Goal: Check status: Check status

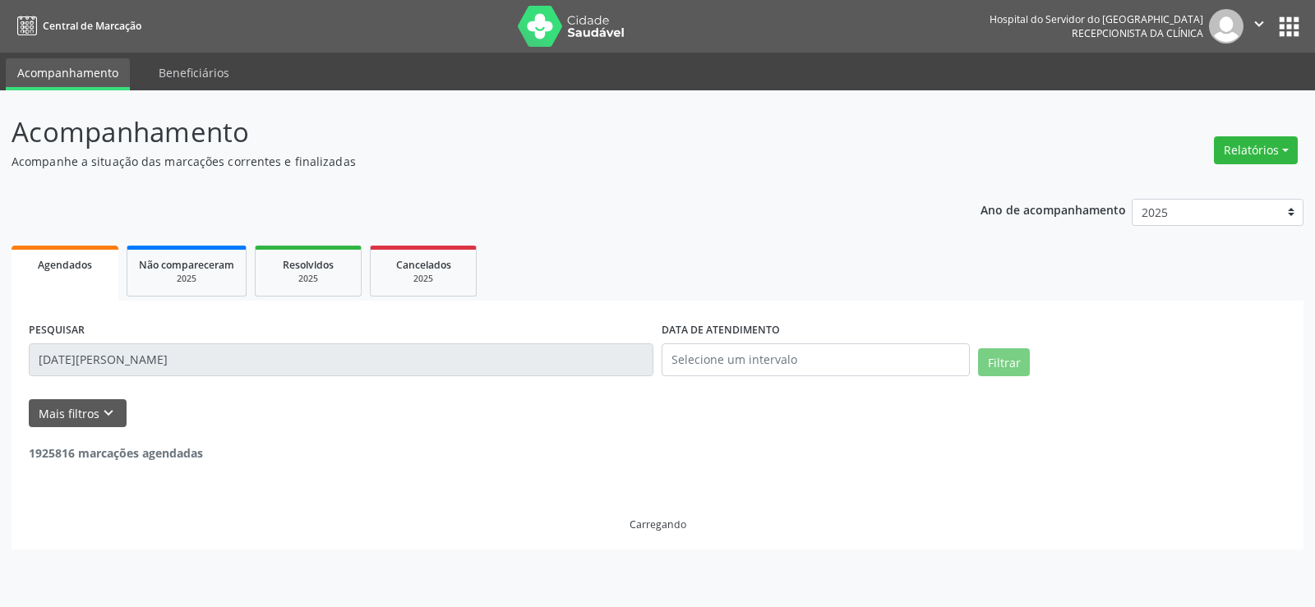
select select "8"
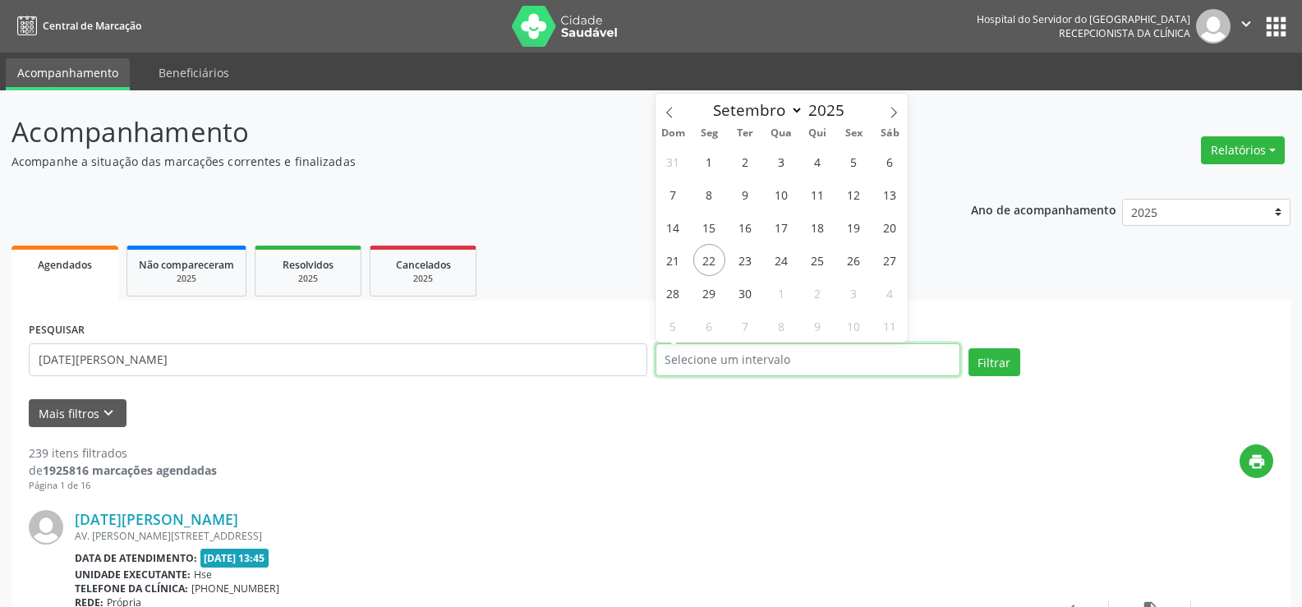
click at [757, 349] on input "text" at bounding box center [808, 359] width 305 height 33
click at [698, 257] on span "22" at bounding box center [710, 260] width 32 height 32
type input "[DATE]"
click at [698, 257] on span "22" at bounding box center [710, 260] width 32 height 32
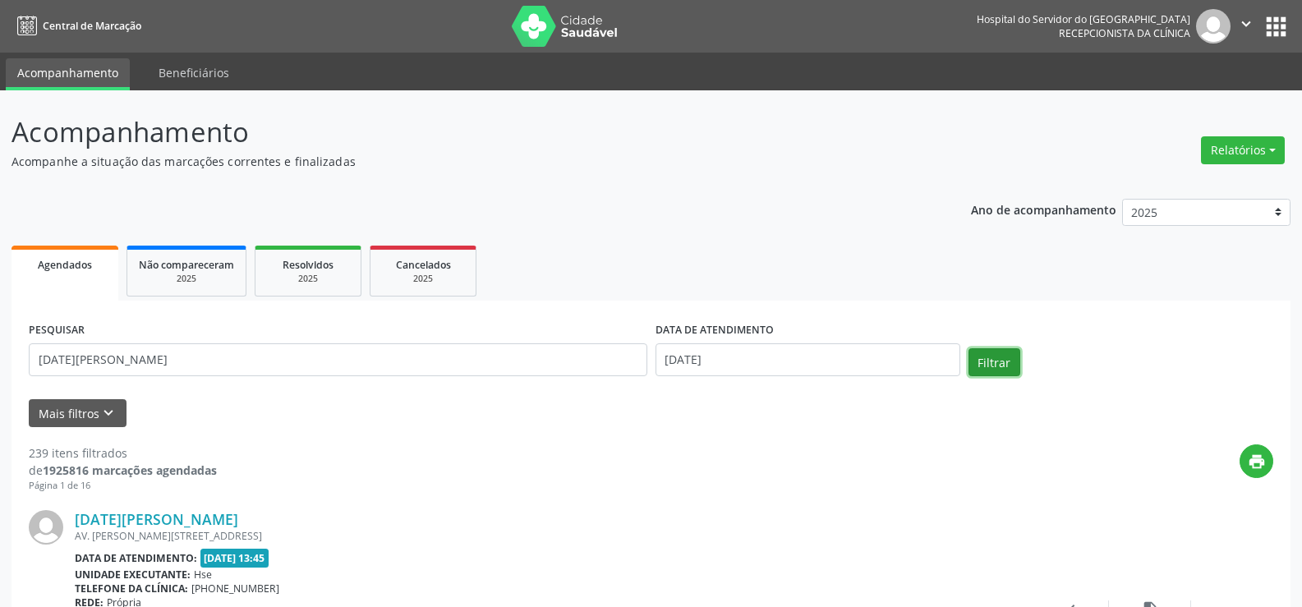
click at [982, 359] on button "Filtrar" at bounding box center [995, 362] width 52 height 28
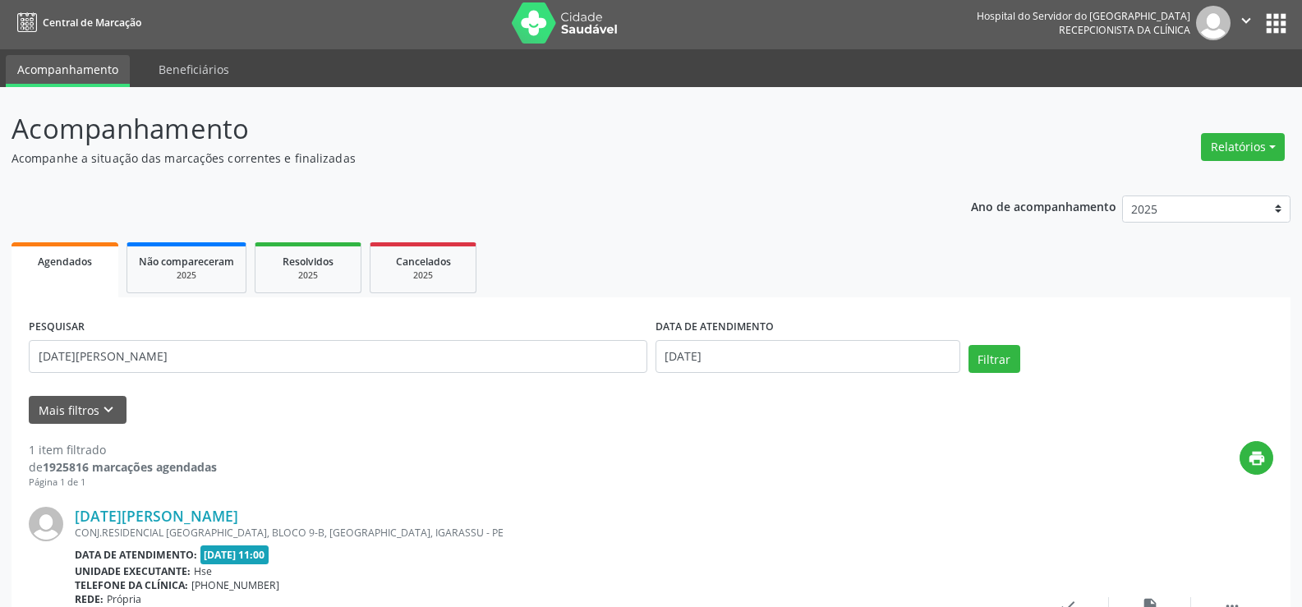
scroll to position [165, 0]
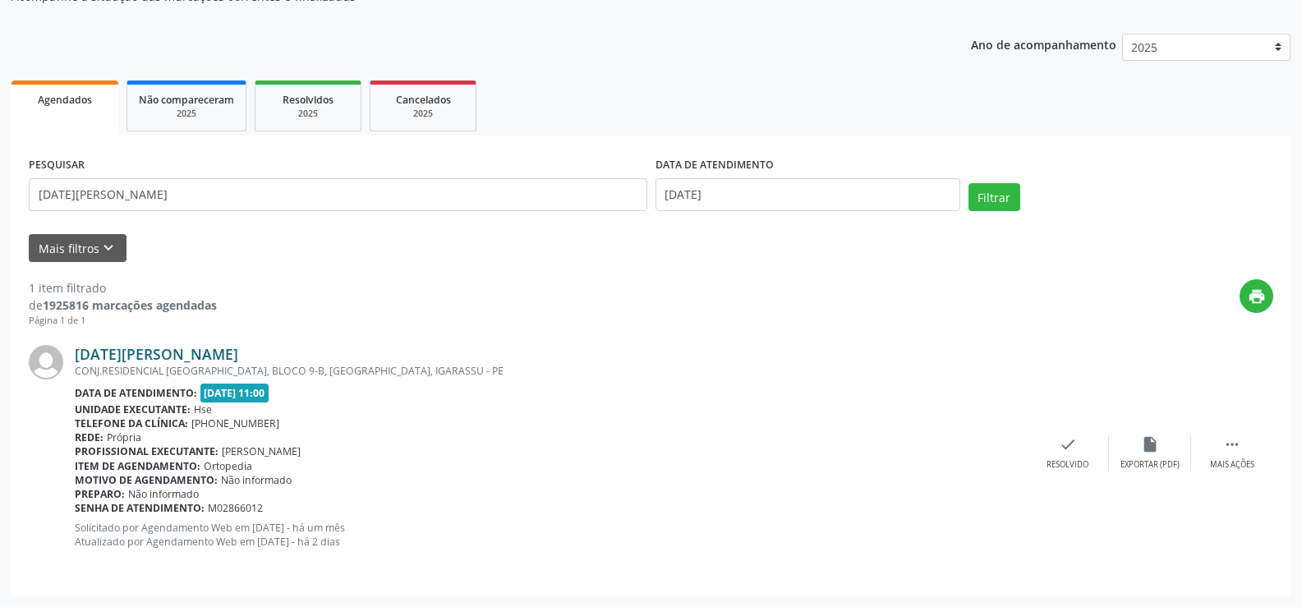
click at [188, 352] on link "[DATE][PERSON_NAME]" at bounding box center [157, 354] width 164 height 18
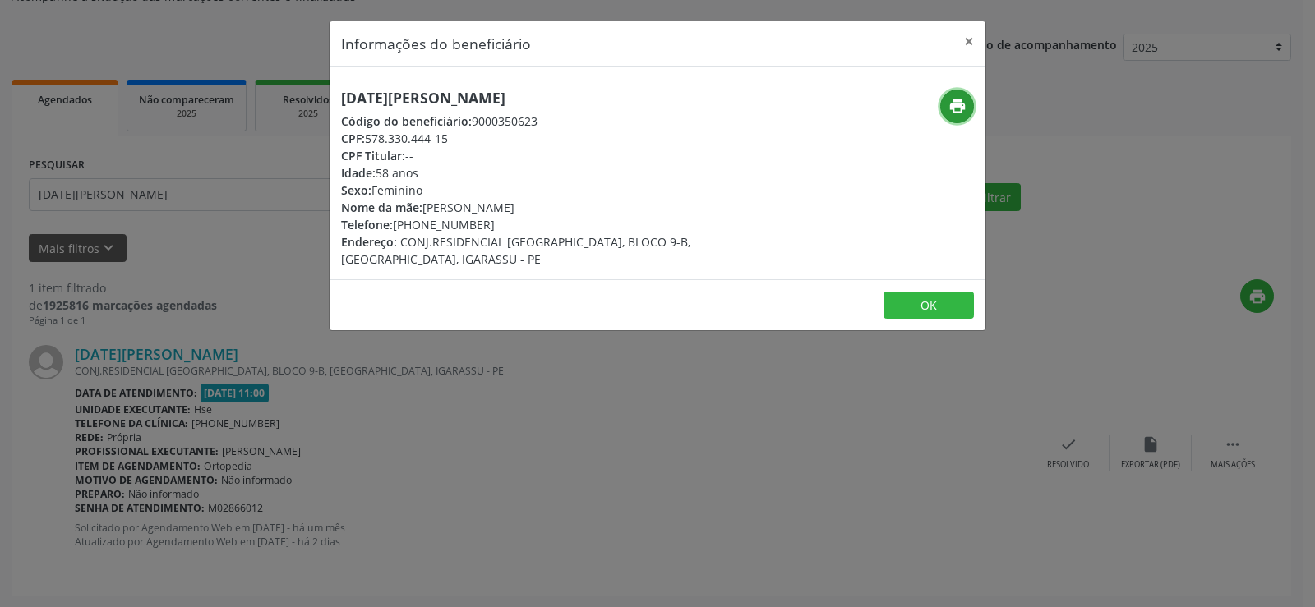
click at [951, 110] on icon "print" at bounding box center [957, 106] width 18 height 18
click at [974, 35] on button "×" at bounding box center [968, 41] width 33 height 40
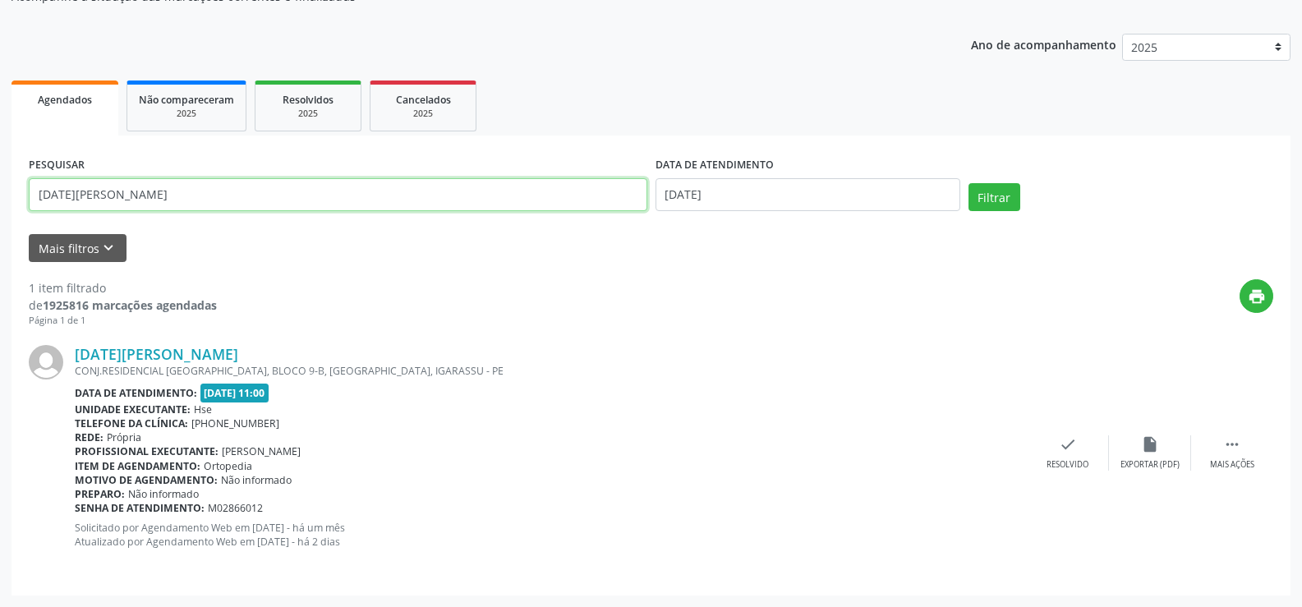
drag, startPoint x: 143, startPoint y: 198, endPoint x: 0, endPoint y: 205, distance: 143.1
click at [0, 205] on div "Acompanhamento Acompanhe a situação das marcações correntes e finalizadas Relat…" at bounding box center [651, 266] width 1302 height 682
paste input "[PERSON_NAME]"
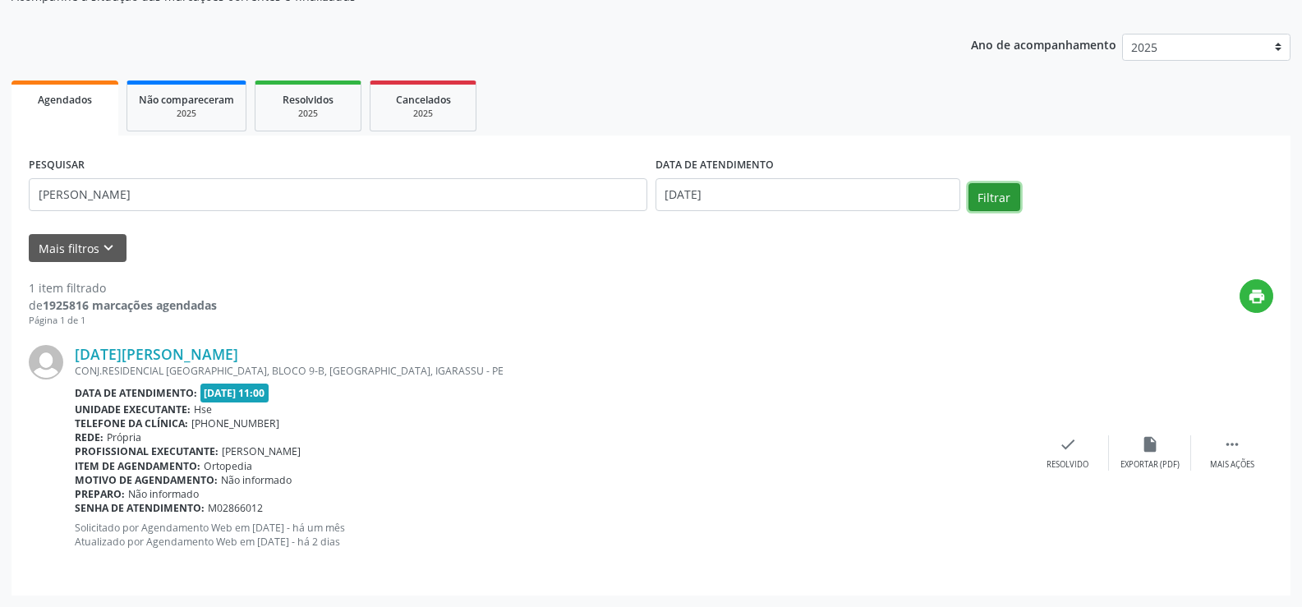
click at [981, 197] on button "Filtrar" at bounding box center [995, 197] width 52 height 28
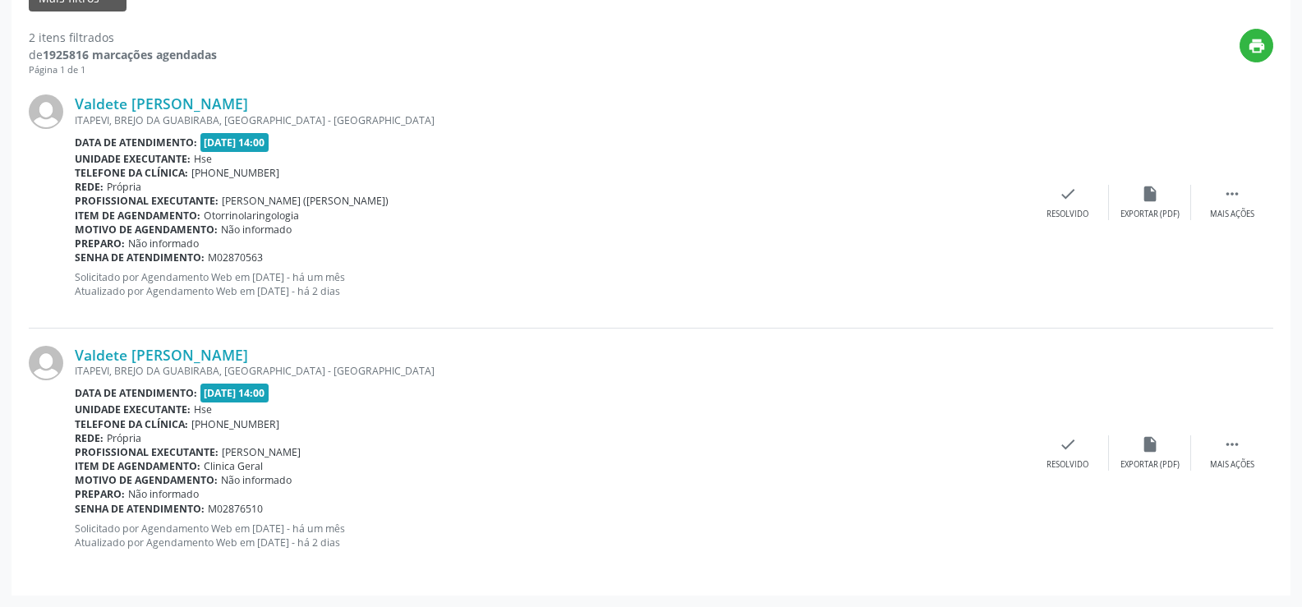
scroll to position [251, 0]
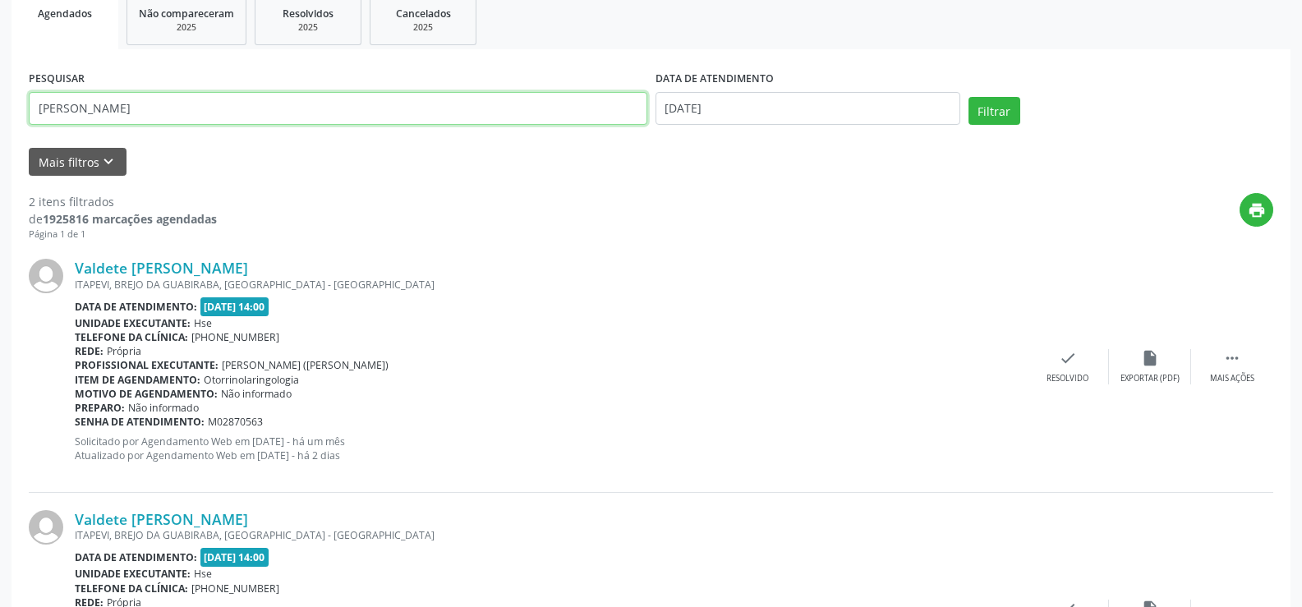
drag, startPoint x: 222, startPoint y: 108, endPoint x: 0, endPoint y: 106, distance: 221.9
click at [0, 106] on div "Acompanhamento Acompanhe a situação das marcações correntes e finalizadas Relat…" at bounding box center [651, 305] width 1302 height 933
type input "9000964581"
click at [969, 97] on button "Filtrar" at bounding box center [995, 111] width 52 height 28
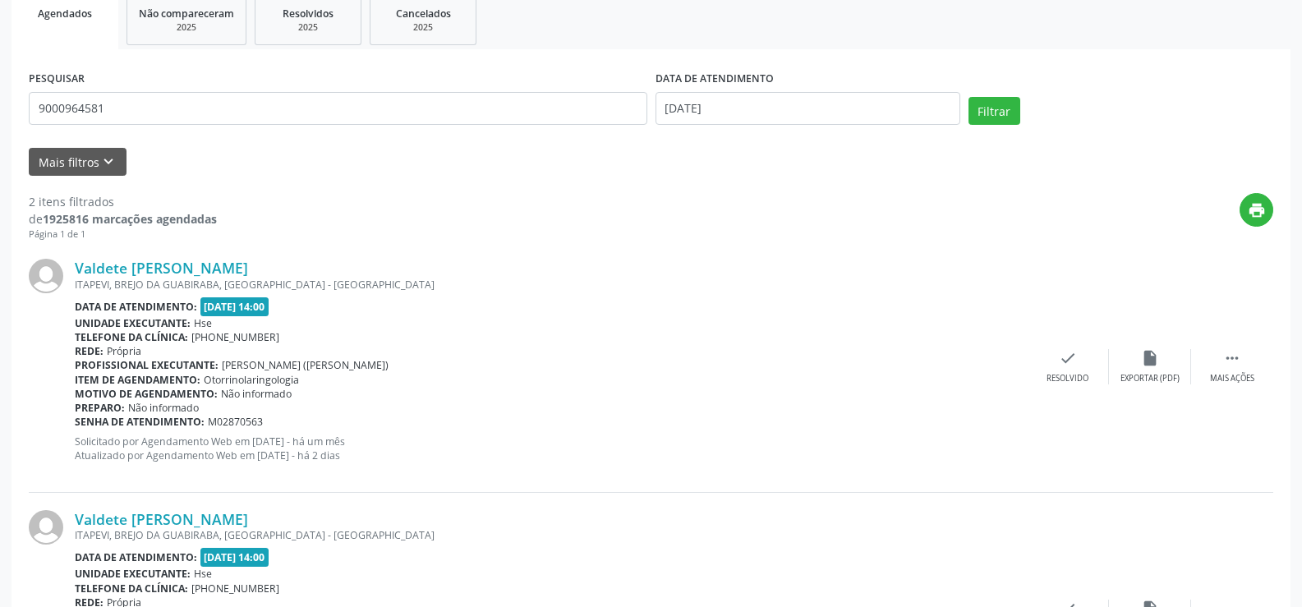
scroll to position [0, 0]
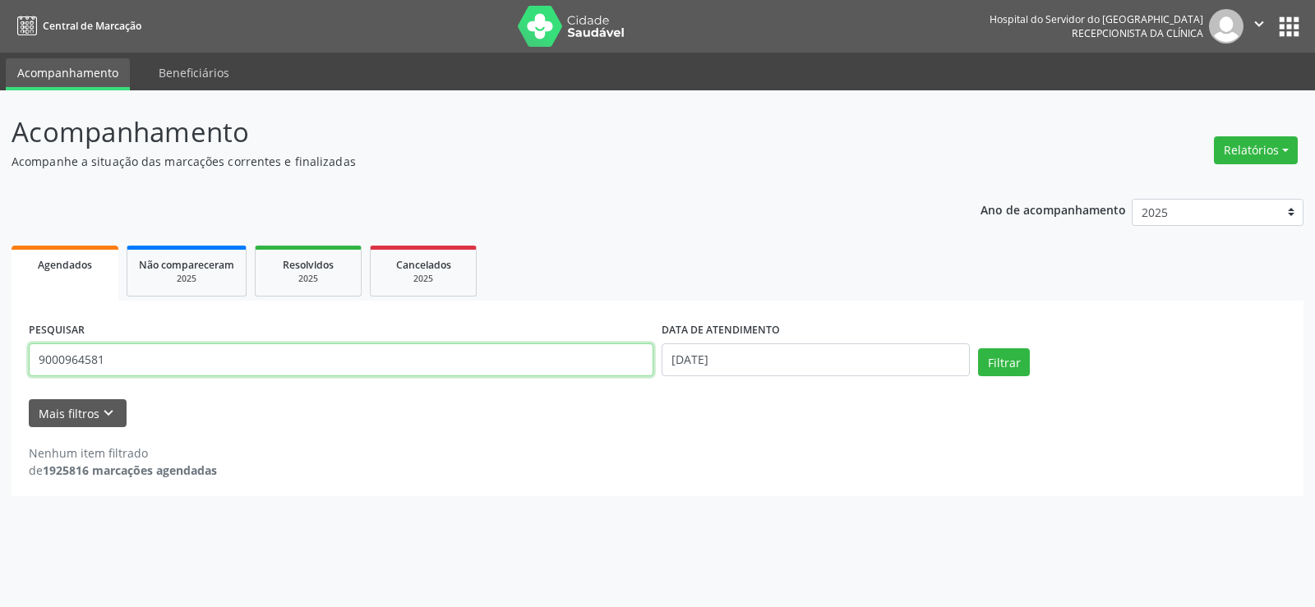
drag, startPoint x: 170, startPoint y: 368, endPoint x: 12, endPoint y: 371, distance: 157.8
click at [12, 371] on div "PESQUISAR 9000964581 DATA DE ATENDIMENTO [DATE] Filtrar UNIDADE EXECUTANTE Sele…" at bounding box center [658, 399] width 1292 height 196
type input "9000964581"
click at [978, 348] on button "Filtrar" at bounding box center [1004, 362] width 52 height 28
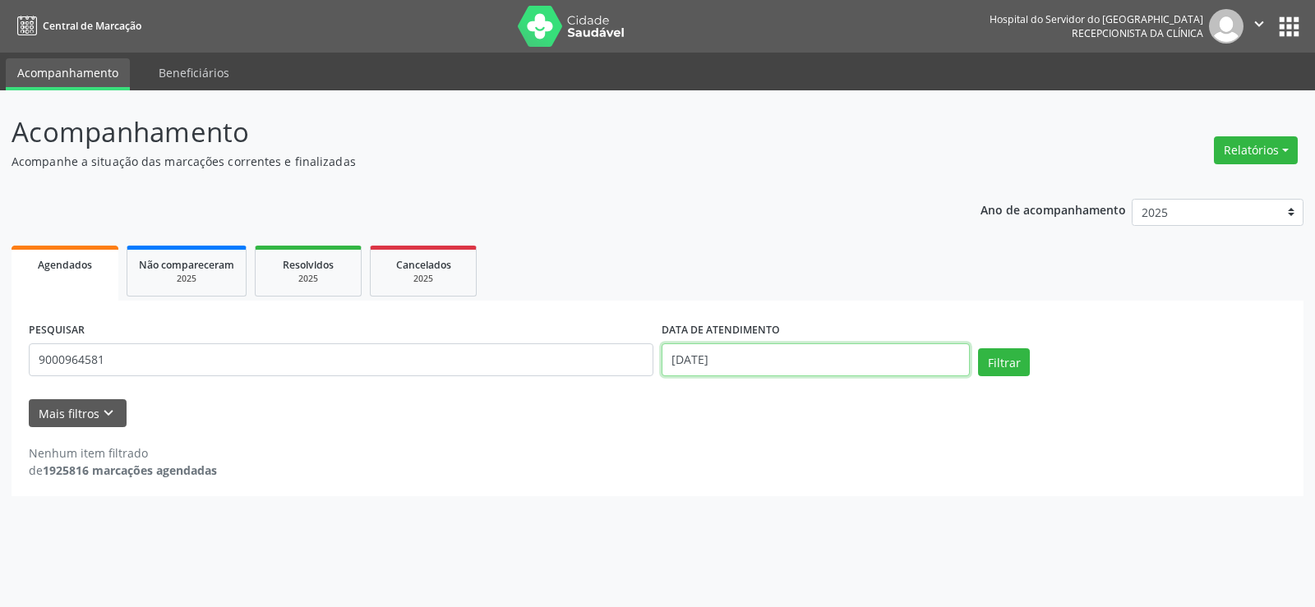
click at [757, 366] on input "[DATE]" at bounding box center [815, 359] width 308 height 33
click at [1000, 357] on button "Filtrar" at bounding box center [1004, 362] width 52 height 28
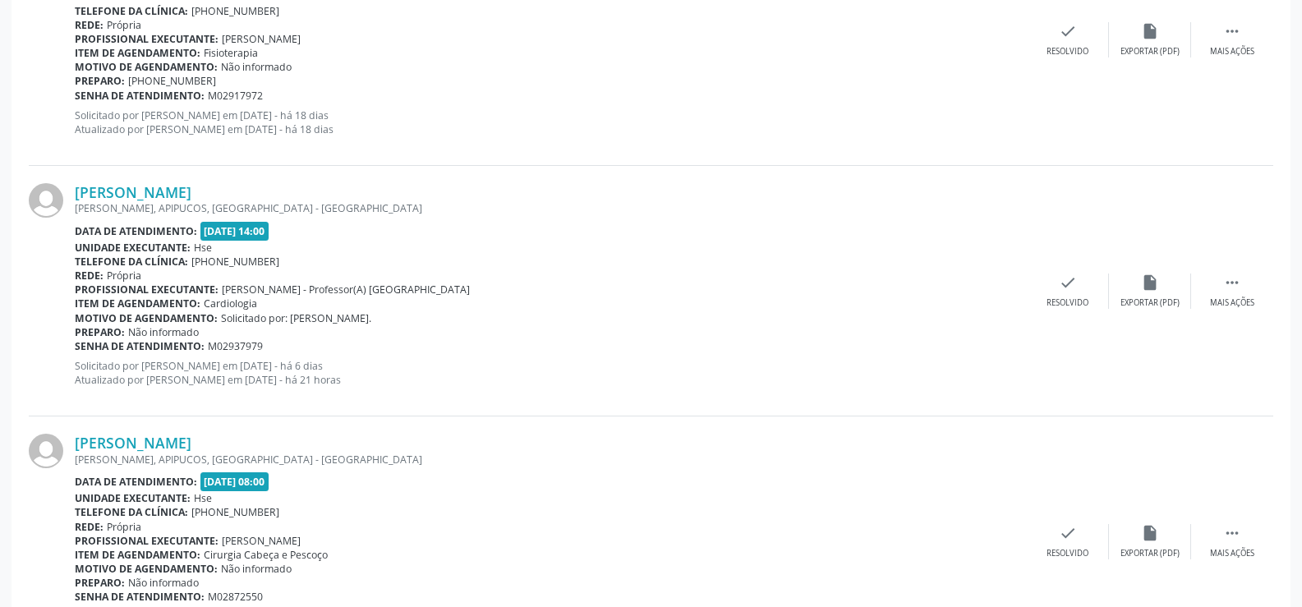
scroll to position [1916, 0]
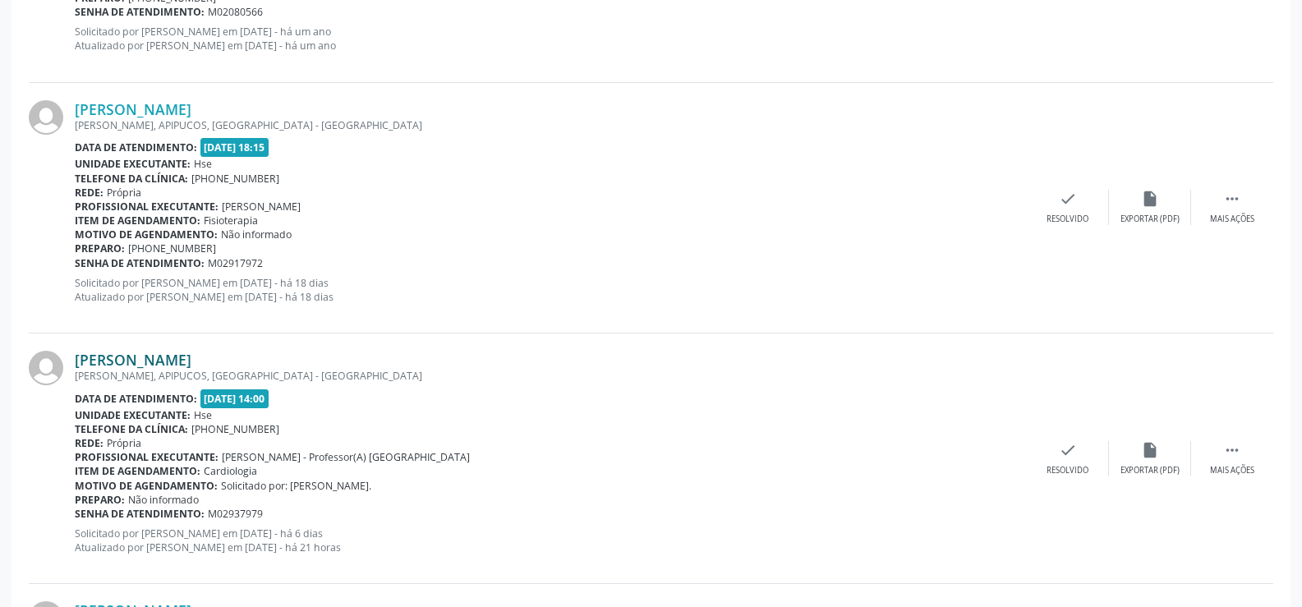
drag, startPoint x: 295, startPoint y: 359, endPoint x: 75, endPoint y: 357, distance: 220.2
click at [75, 357] on div "[PERSON_NAME]" at bounding box center [551, 360] width 952 height 18
copy link "[PERSON_NAME]"
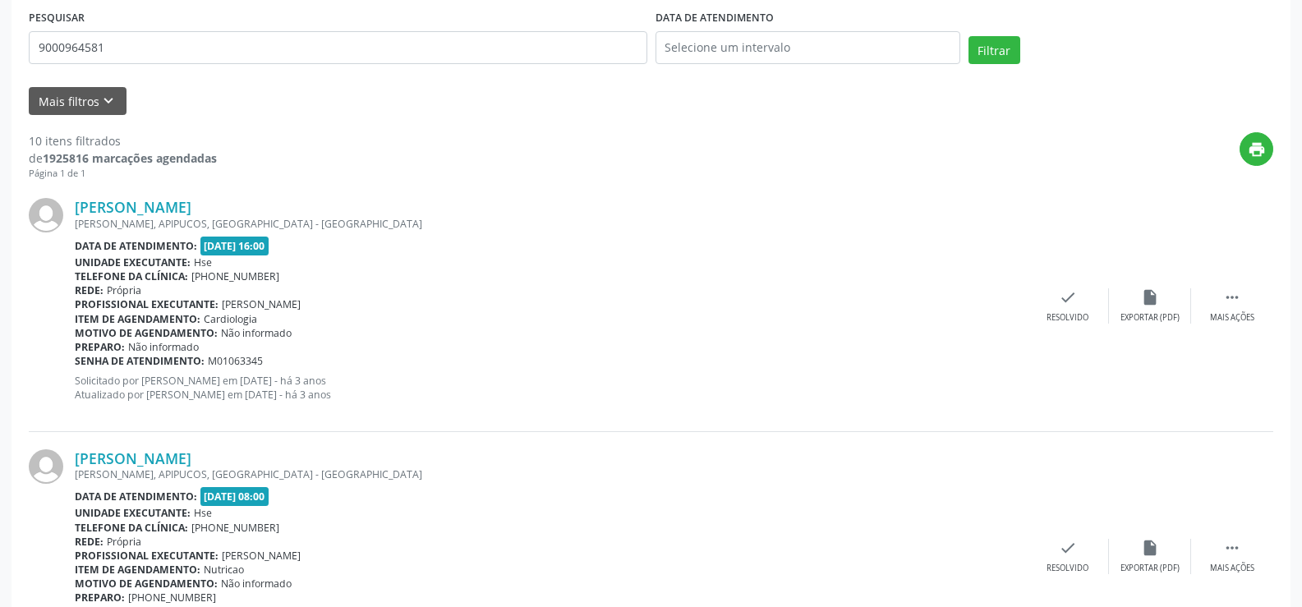
scroll to position [191, 0]
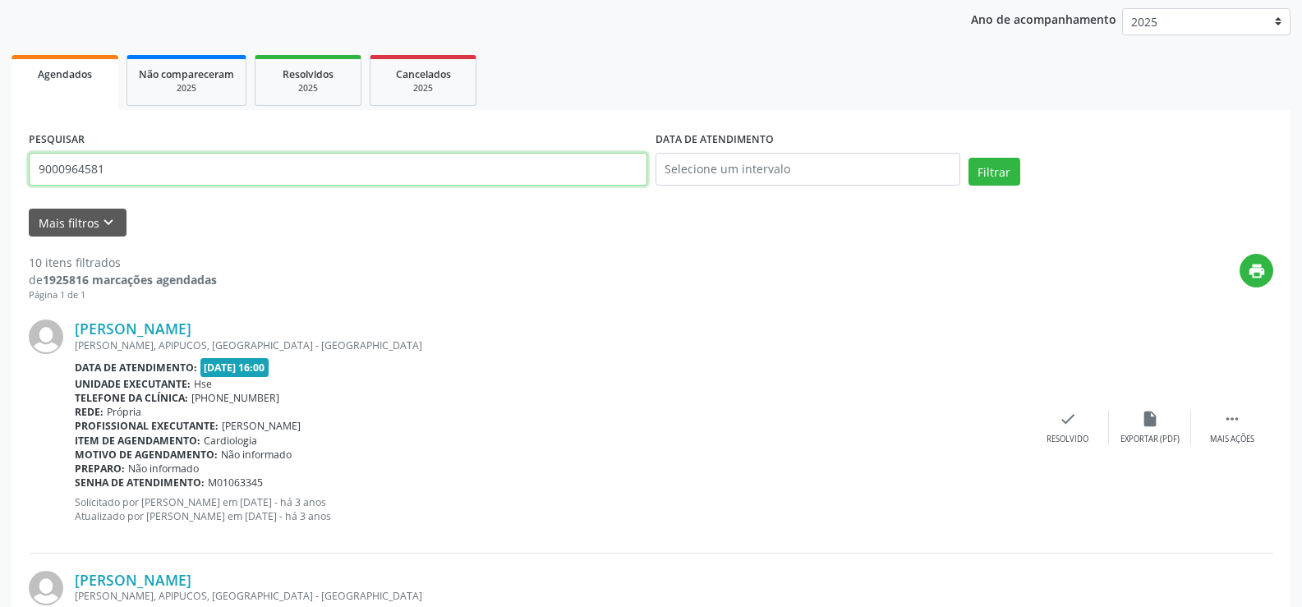
drag, startPoint x: 205, startPoint y: 169, endPoint x: 0, endPoint y: 125, distance: 209.4
click at [969, 158] on button "Filtrar" at bounding box center [995, 172] width 52 height 28
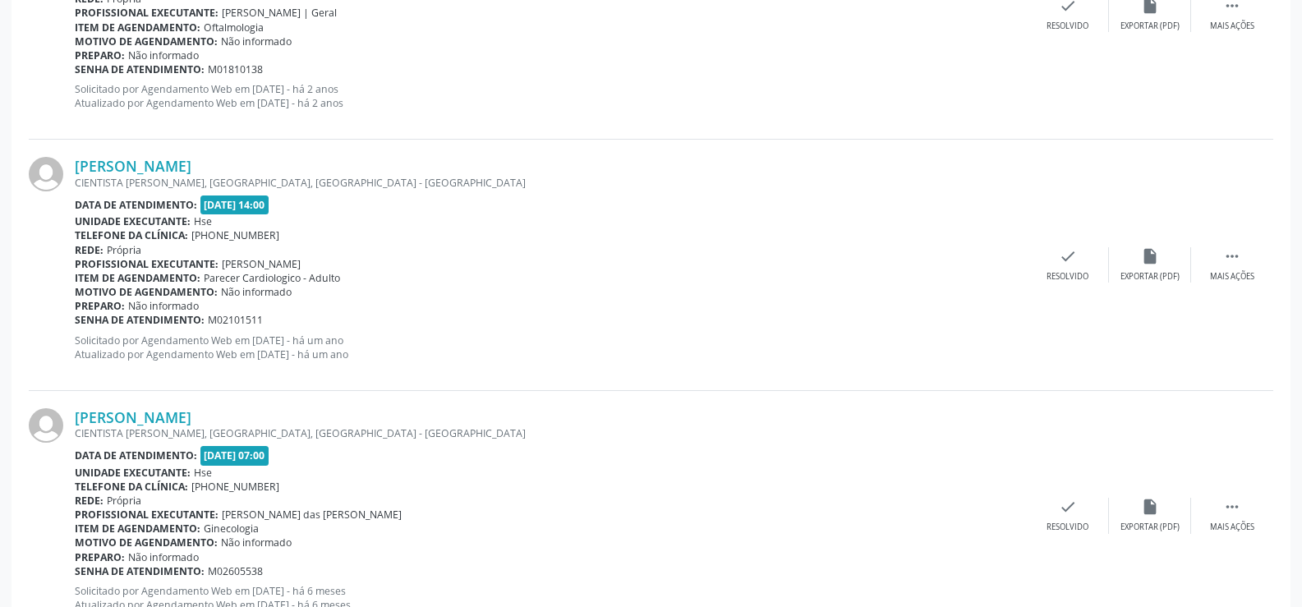
scroll to position [3726, 0]
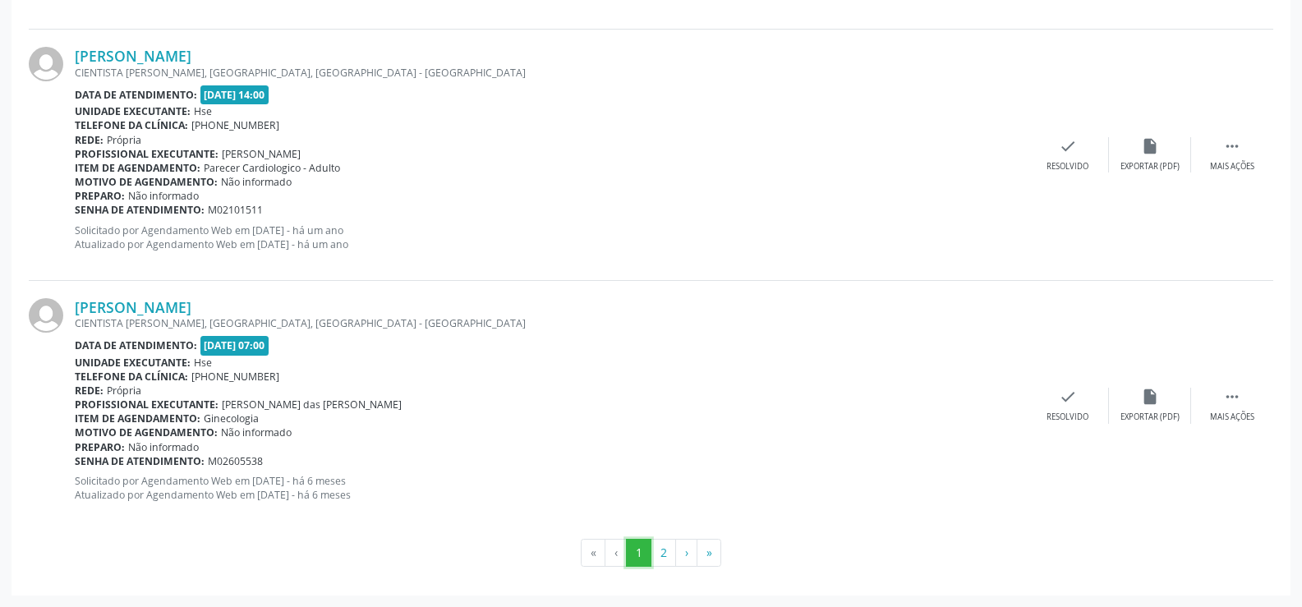
click at [646, 557] on button "1" at bounding box center [638, 553] width 25 height 28
click at [664, 556] on button "2" at bounding box center [663, 553] width 25 height 28
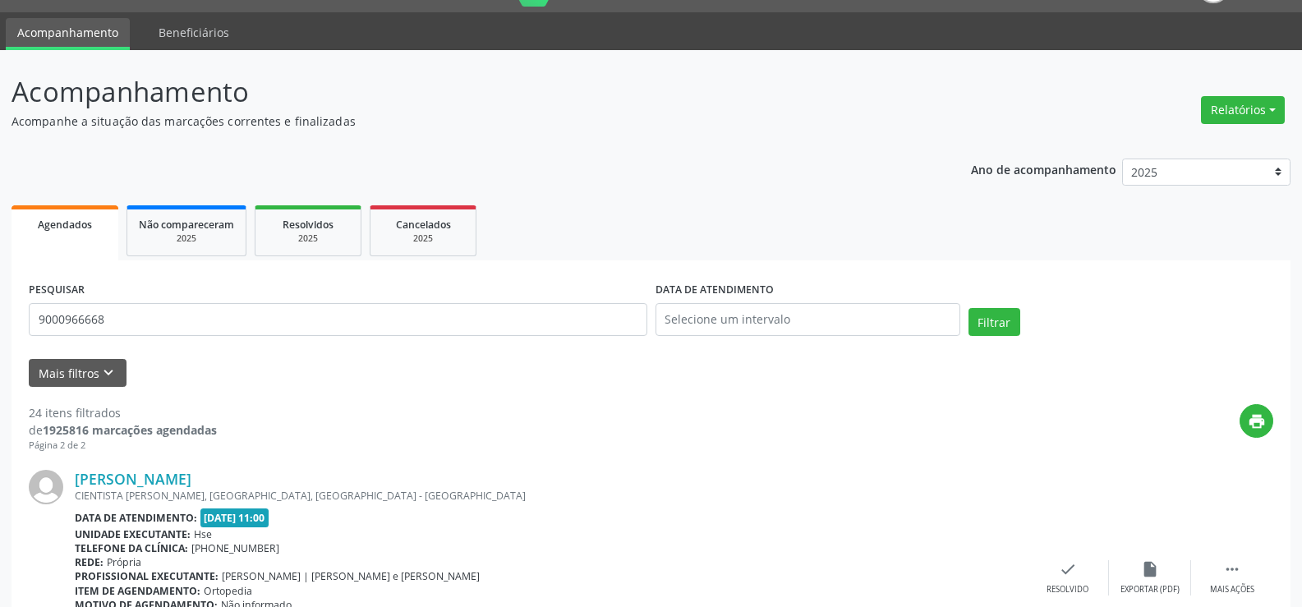
scroll to position [0, 0]
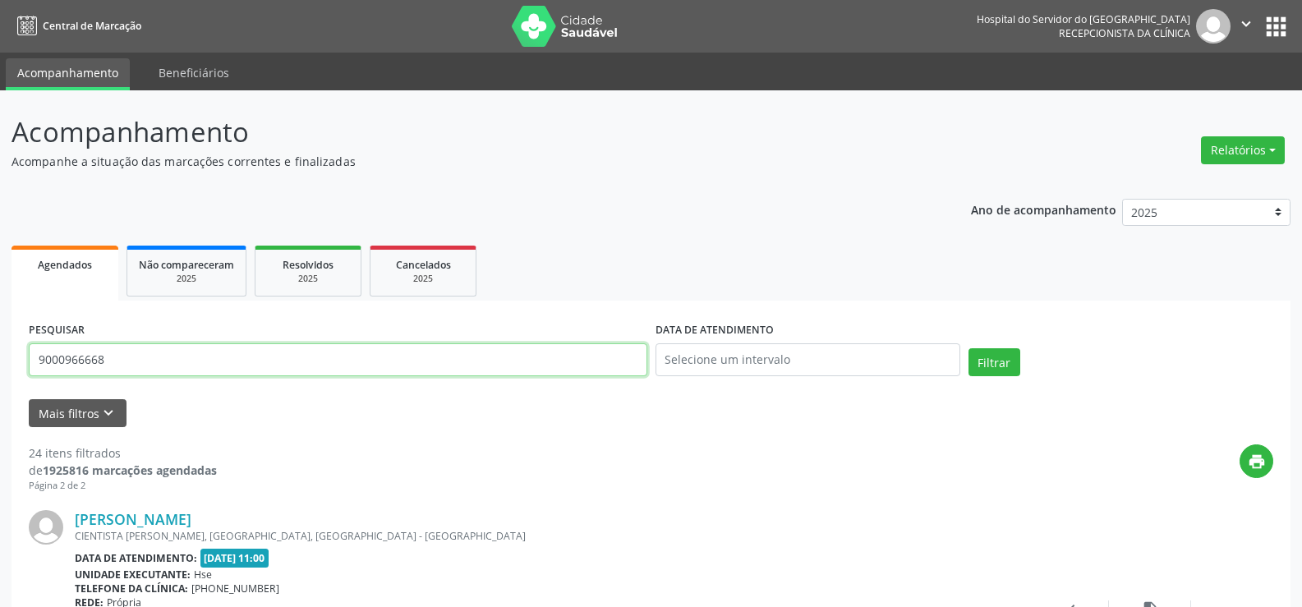
drag, startPoint x: 120, startPoint y: 349, endPoint x: 0, endPoint y: 366, distance: 121.2
paste input "AUCILENE DE [PERSON_NAME]"
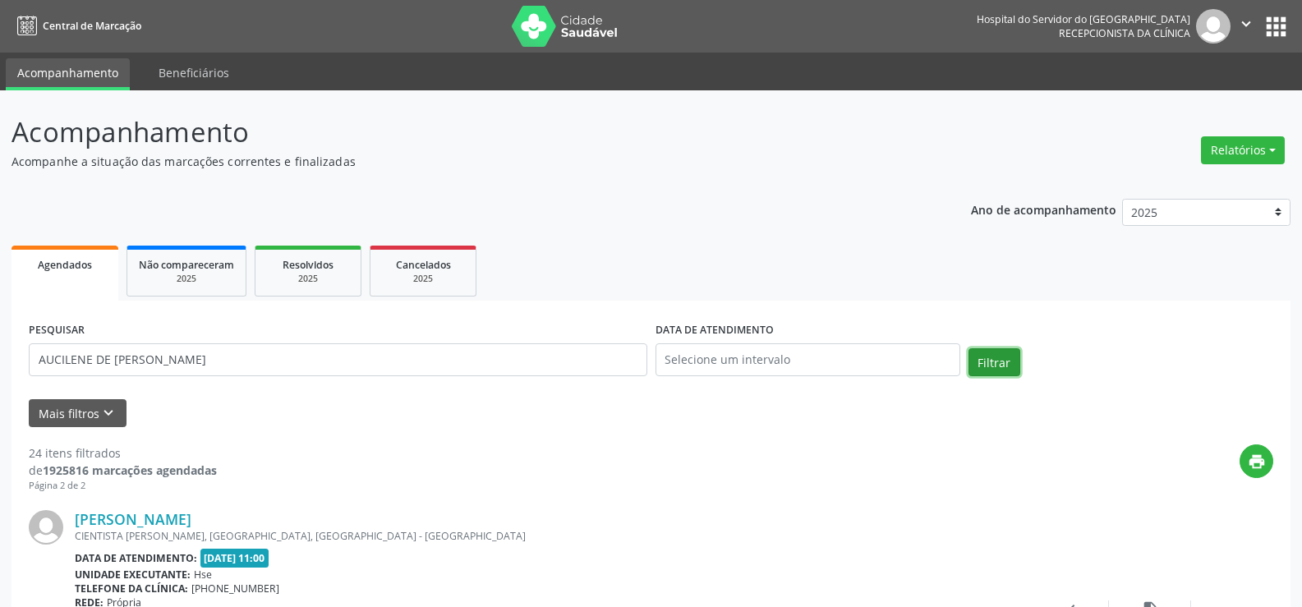
click at [998, 359] on button "Filtrar" at bounding box center [995, 362] width 52 height 28
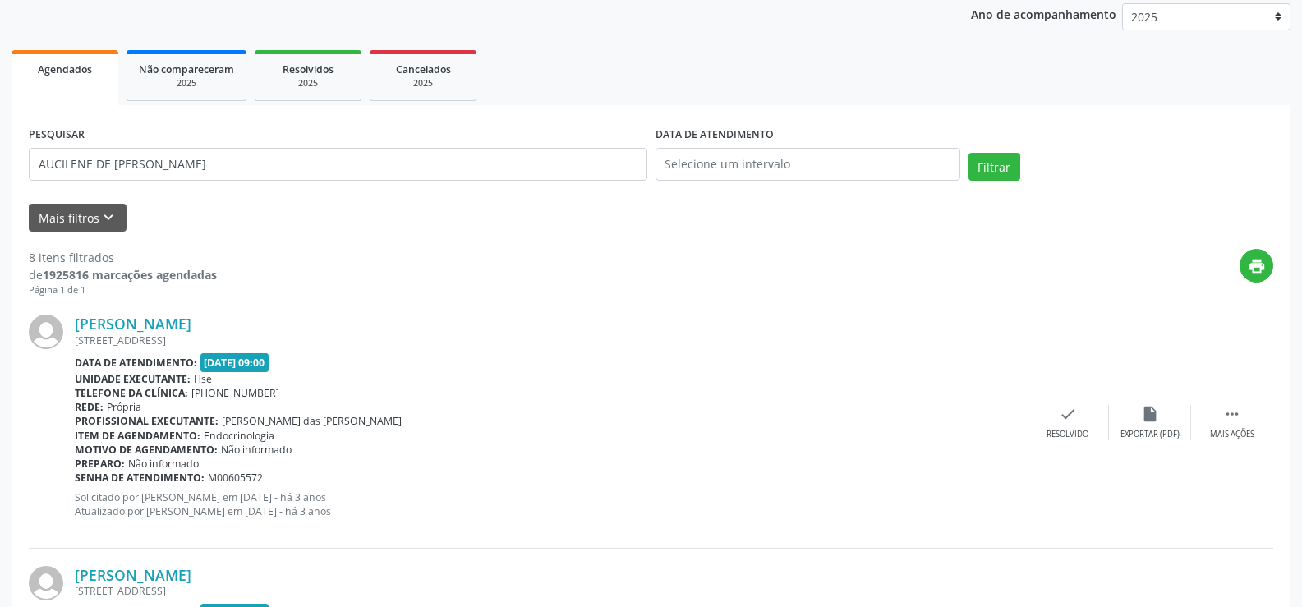
scroll to position [31, 0]
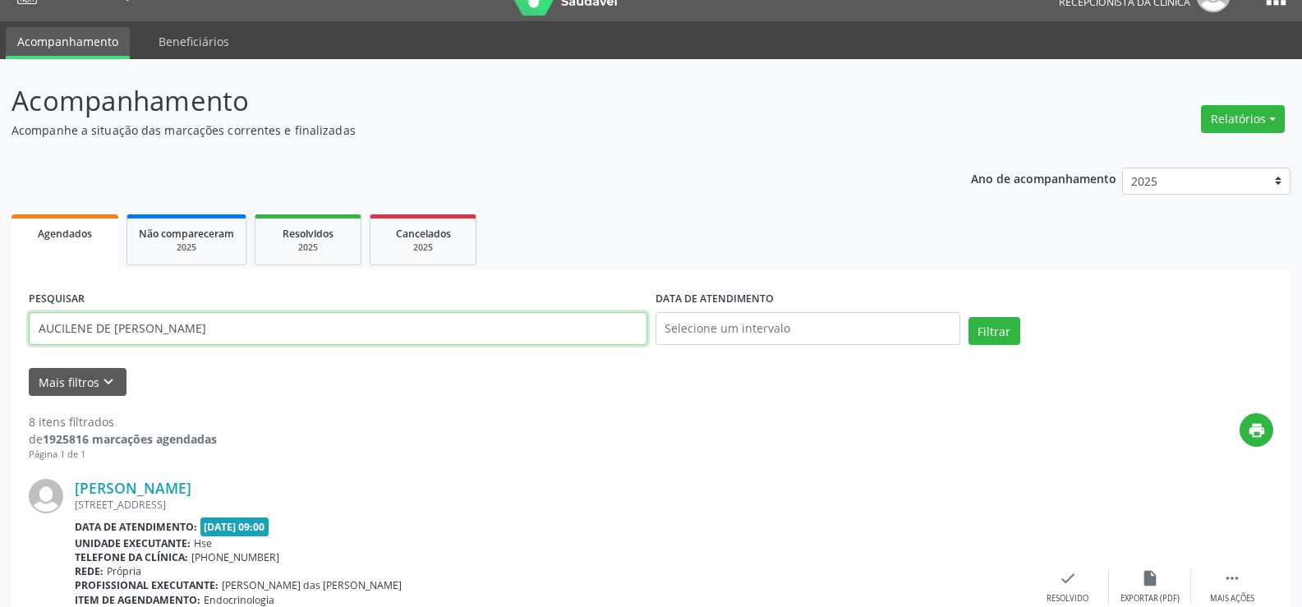
drag, startPoint x: 205, startPoint y: 328, endPoint x: 0, endPoint y: 283, distance: 210.3
paste input "[PERSON_NAME] DA SILV"
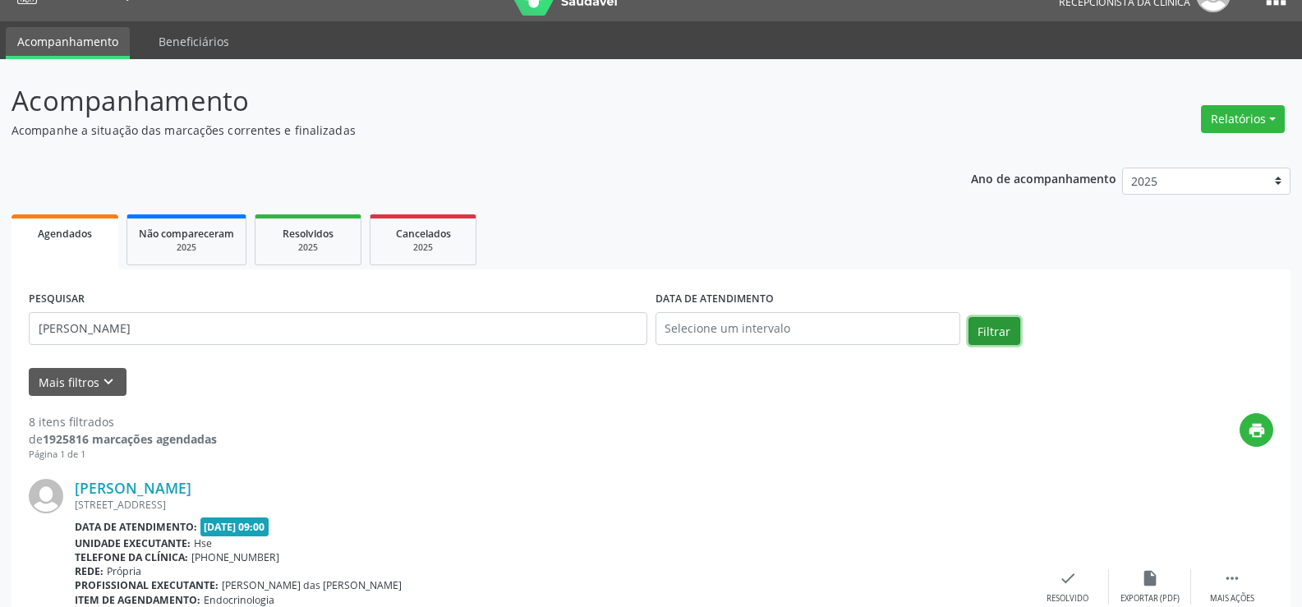
click at [993, 336] on button "Filtrar" at bounding box center [995, 331] width 52 height 28
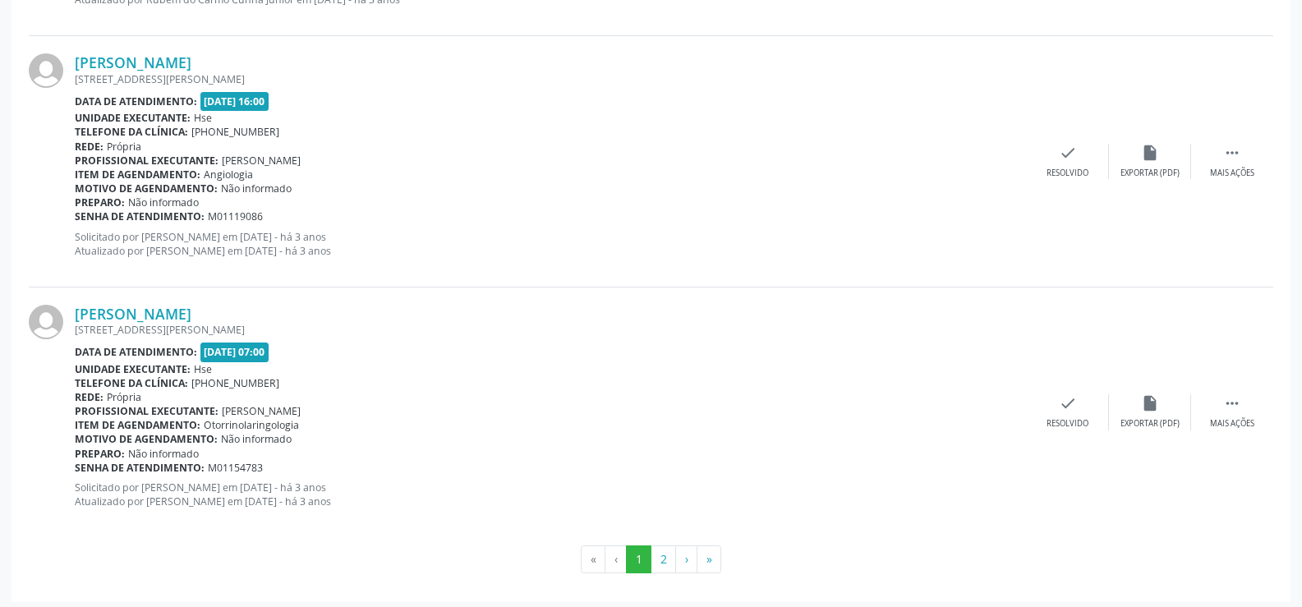
scroll to position [3726, 0]
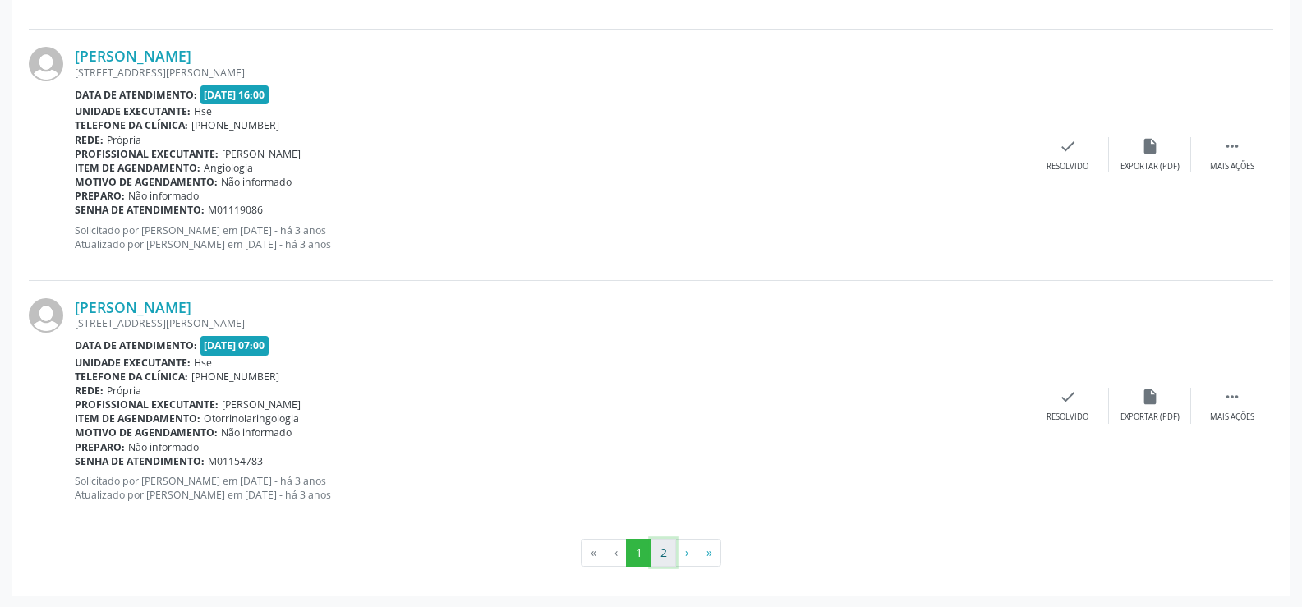
click at [663, 555] on button "2" at bounding box center [663, 553] width 25 height 28
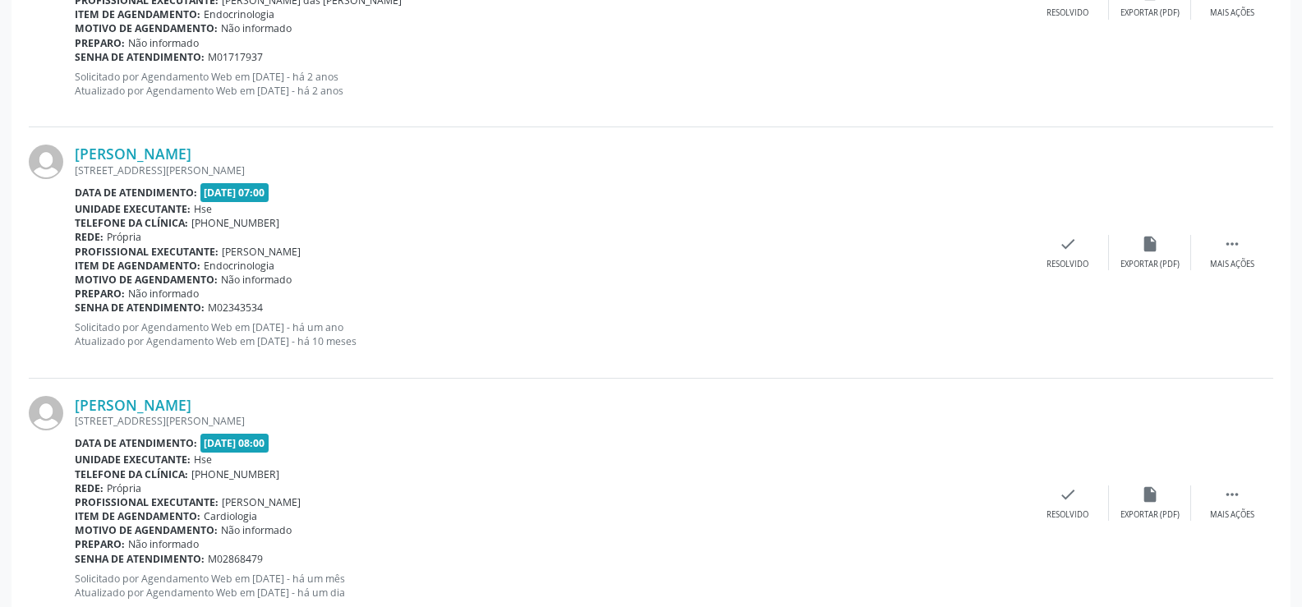
scroll to position [2973, 0]
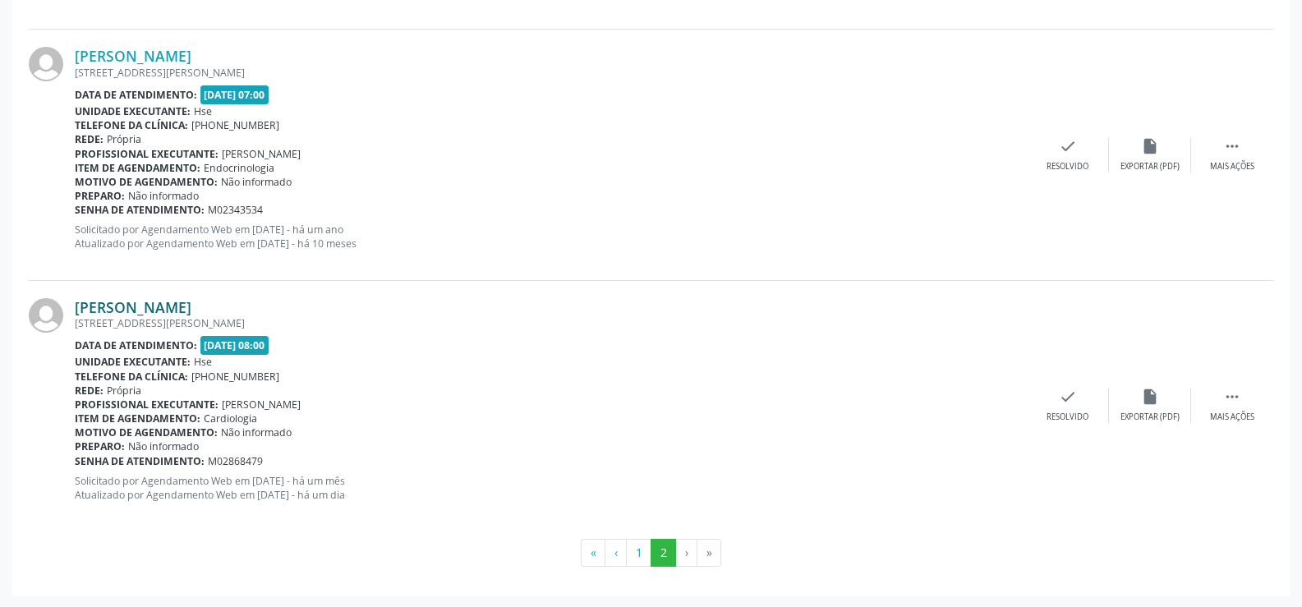
drag, startPoint x: 270, startPoint y: 303, endPoint x: 80, endPoint y: 308, distance: 190.7
click at [80, 308] on div "[PERSON_NAME]" at bounding box center [551, 307] width 952 height 18
copy link "[PERSON_NAME]"
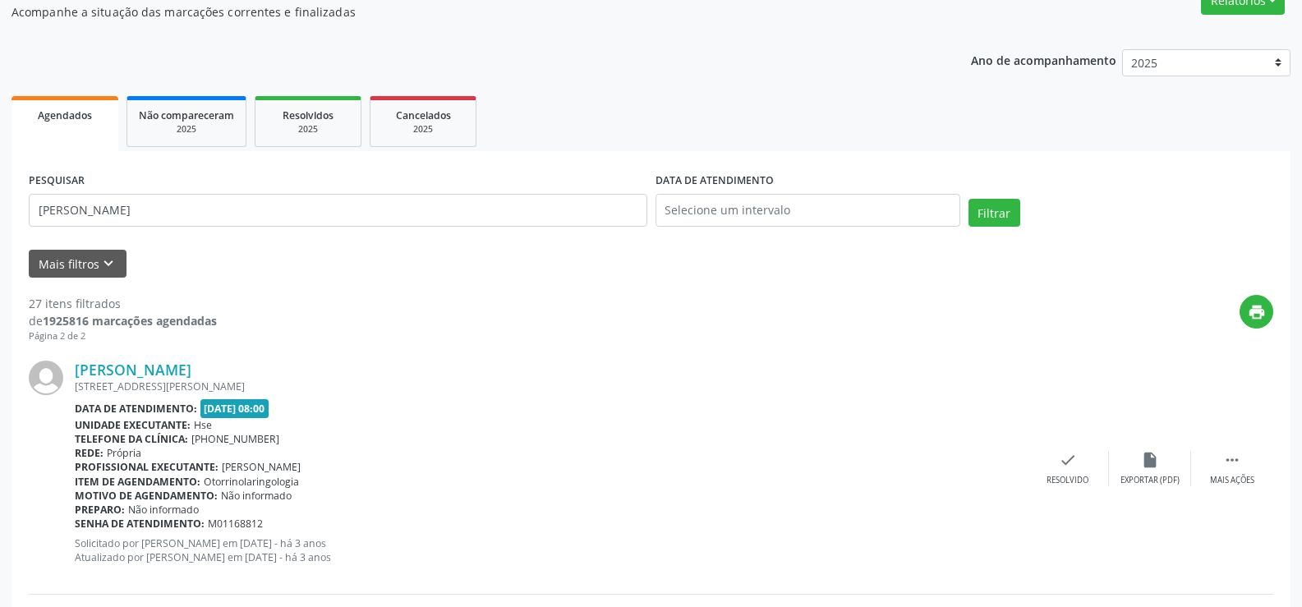
scroll to position [15, 0]
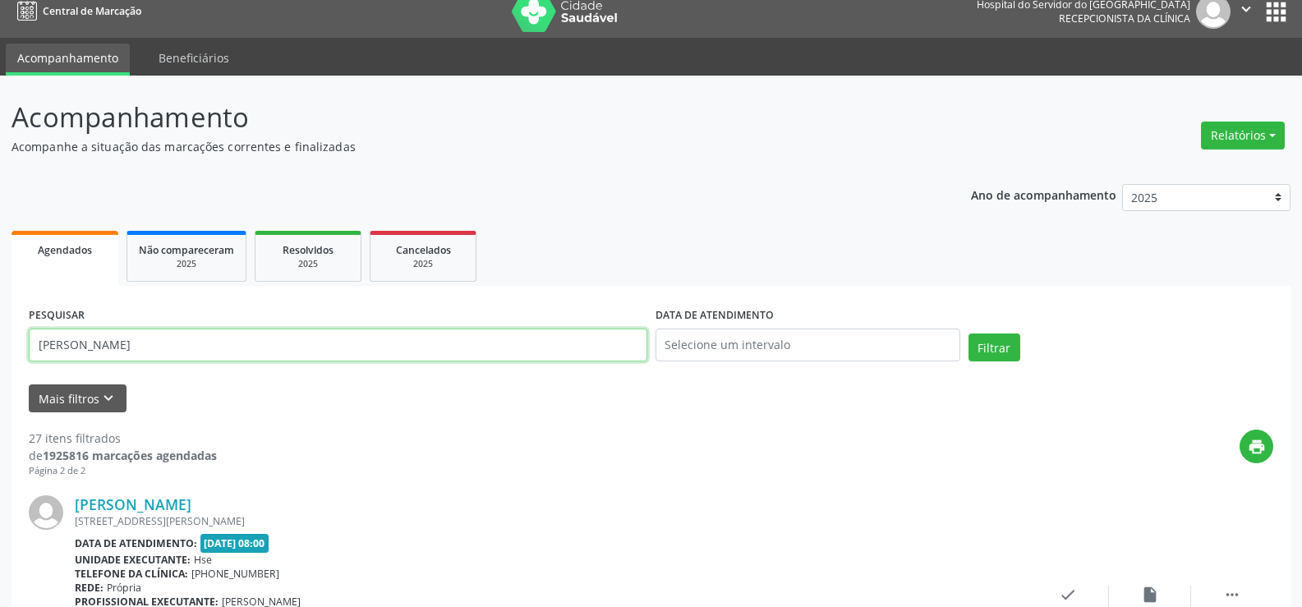
drag, startPoint x: 204, startPoint y: 355, endPoint x: 28, endPoint y: 353, distance: 175.9
click at [28, 353] on div "PESQUISAR [PERSON_NAME]" at bounding box center [338, 338] width 627 height 70
paste input "[PERSON_NAME]"
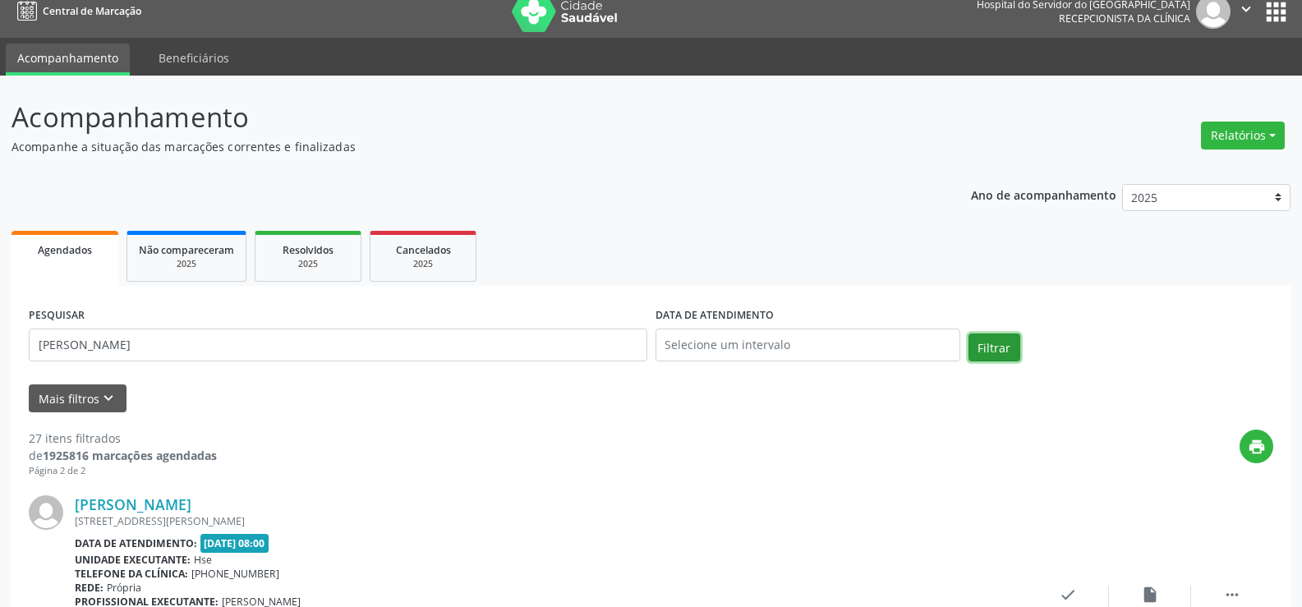
click at [1011, 345] on button "Filtrar" at bounding box center [995, 348] width 52 height 28
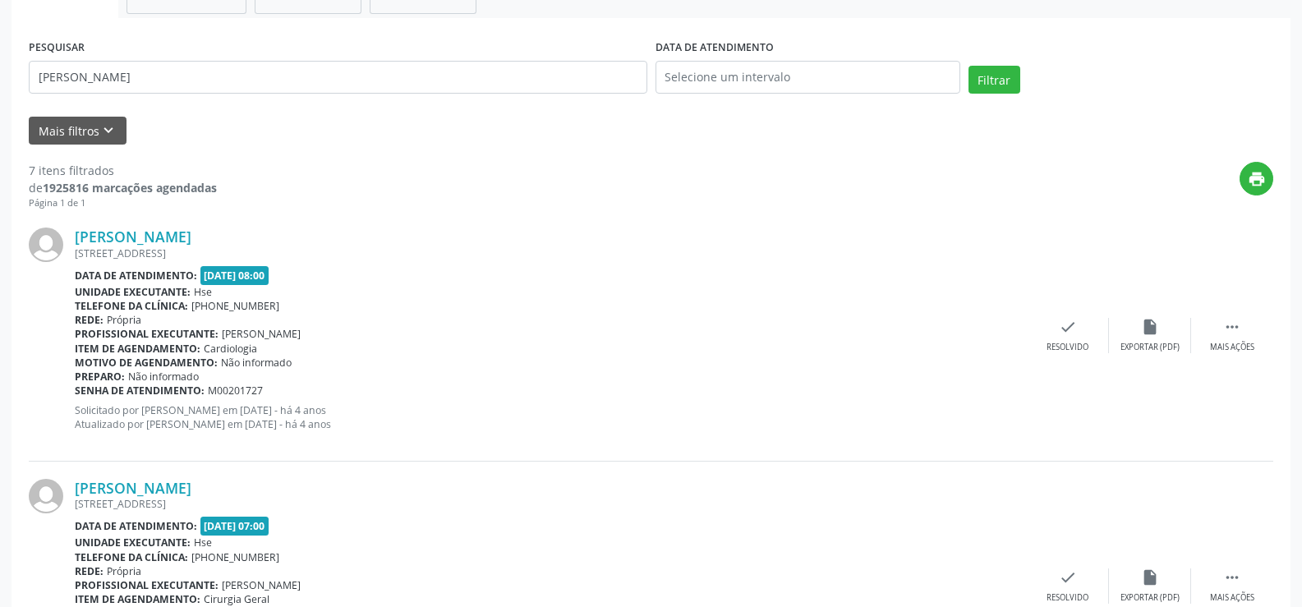
scroll to position [27, 0]
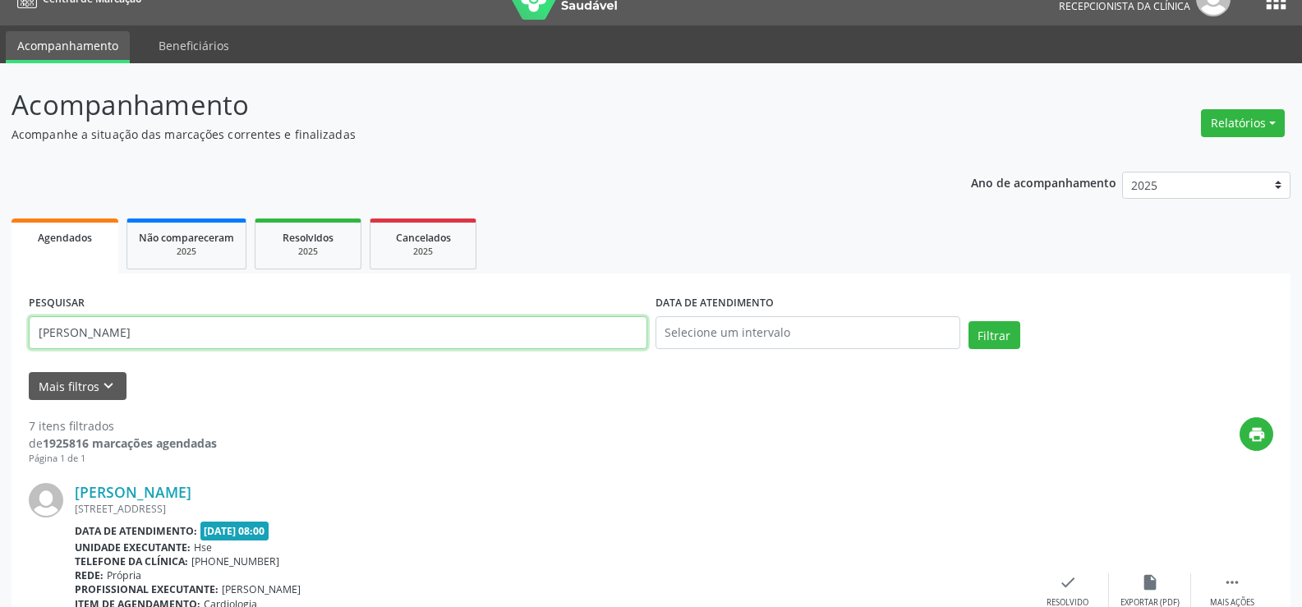
drag, startPoint x: 173, startPoint y: 336, endPoint x: 0, endPoint y: 336, distance: 173.4
paste input "[PERSON_NAME]"
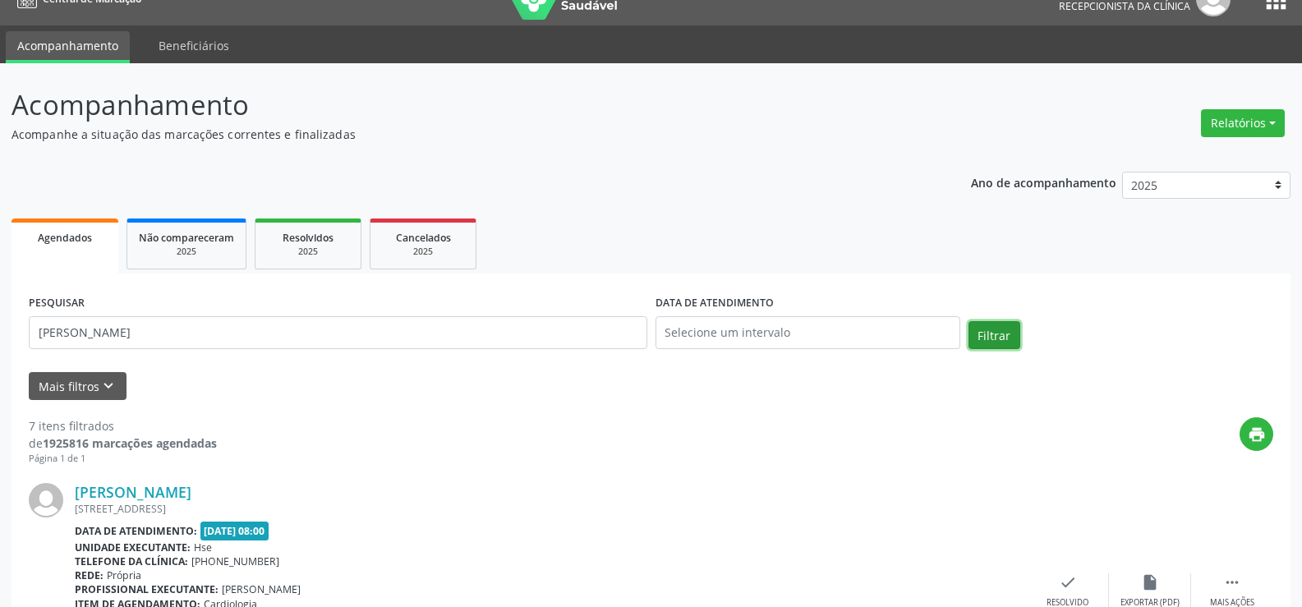
click at [995, 344] on button "Filtrar" at bounding box center [995, 335] width 52 height 28
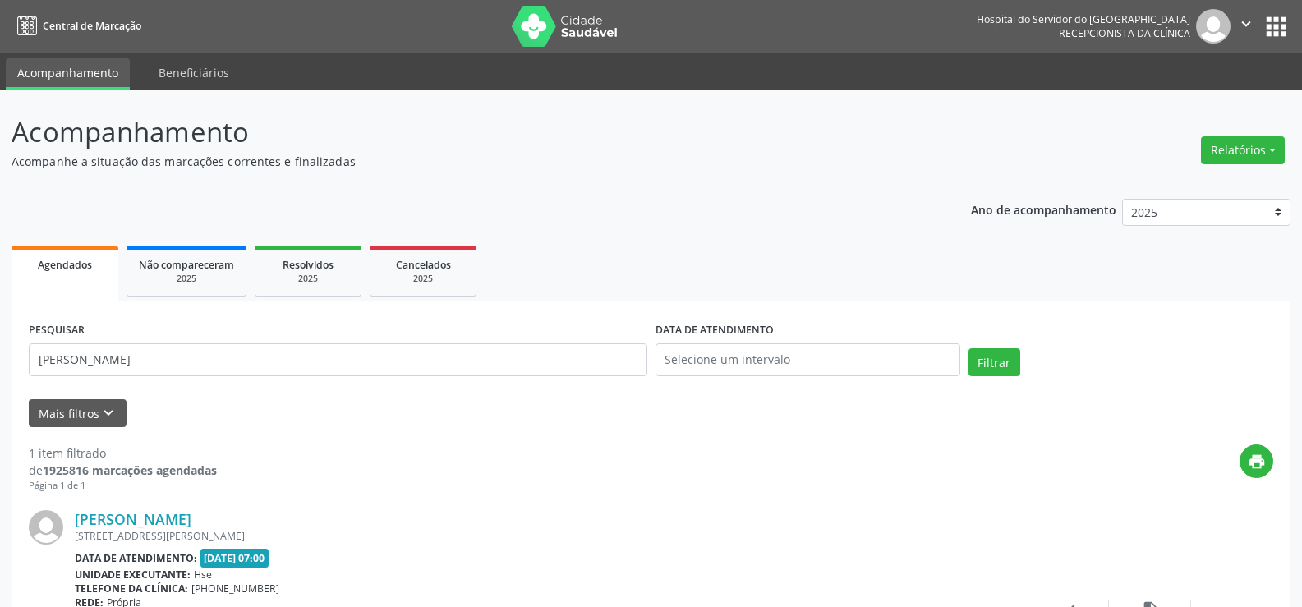
scroll to position [165, 0]
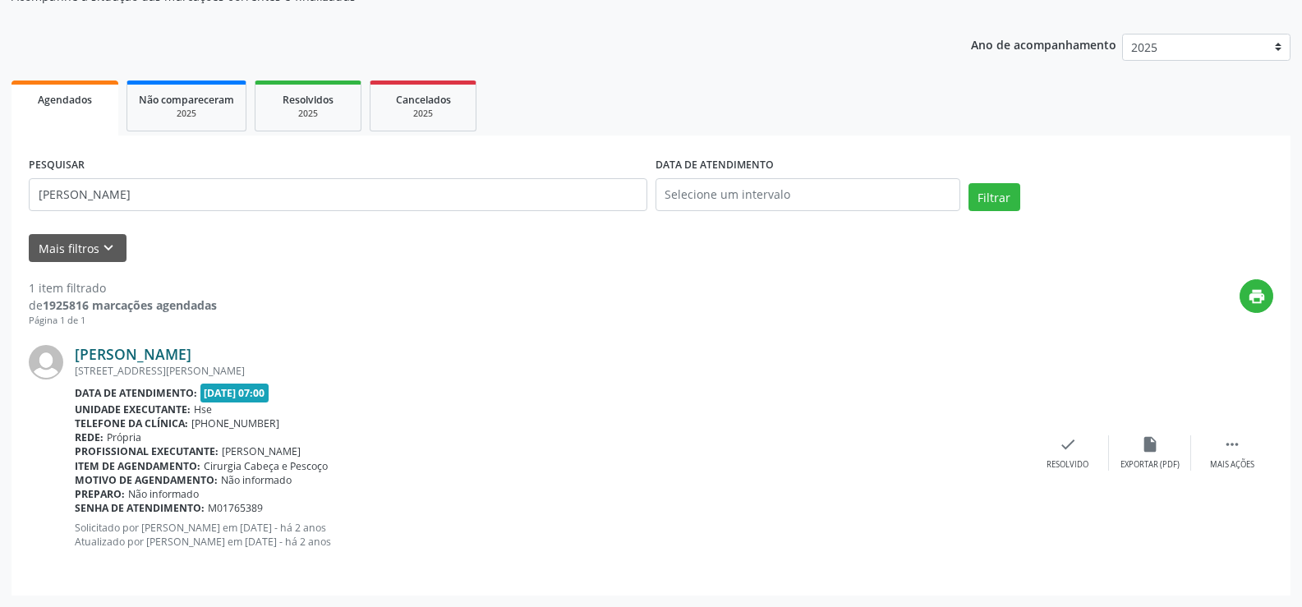
click at [185, 357] on link "[PERSON_NAME]" at bounding box center [133, 354] width 117 height 18
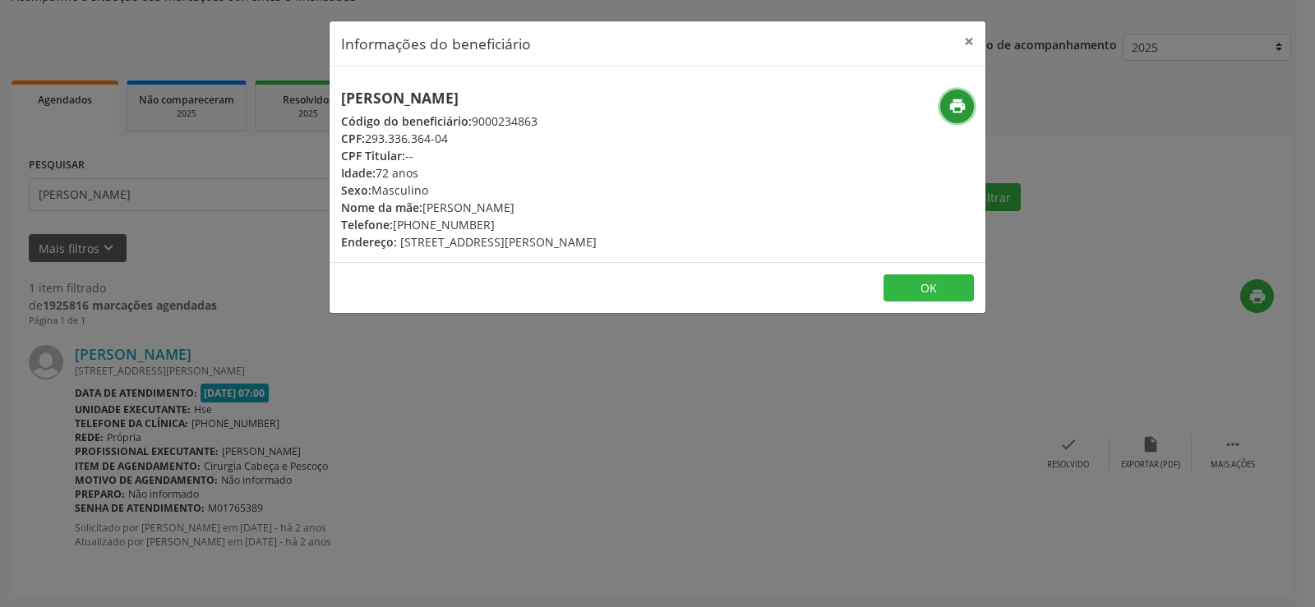
click at [954, 112] on icon "print" at bounding box center [957, 106] width 18 height 18
drag, startPoint x: 616, startPoint y: 92, endPoint x: 336, endPoint y: 96, distance: 280.2
click at [336, 96] on div "[PERSON_NAME] Código do beneficiário: 9000234863 CPF: 293.336.364-04 CPF Titula…" at bounding box center [548, 170] width 437 height 161
copy h5 "[PERSON_NAME]"
click at [970, 45] on button "×" at bounding box center [968, 41] width 33 height 40
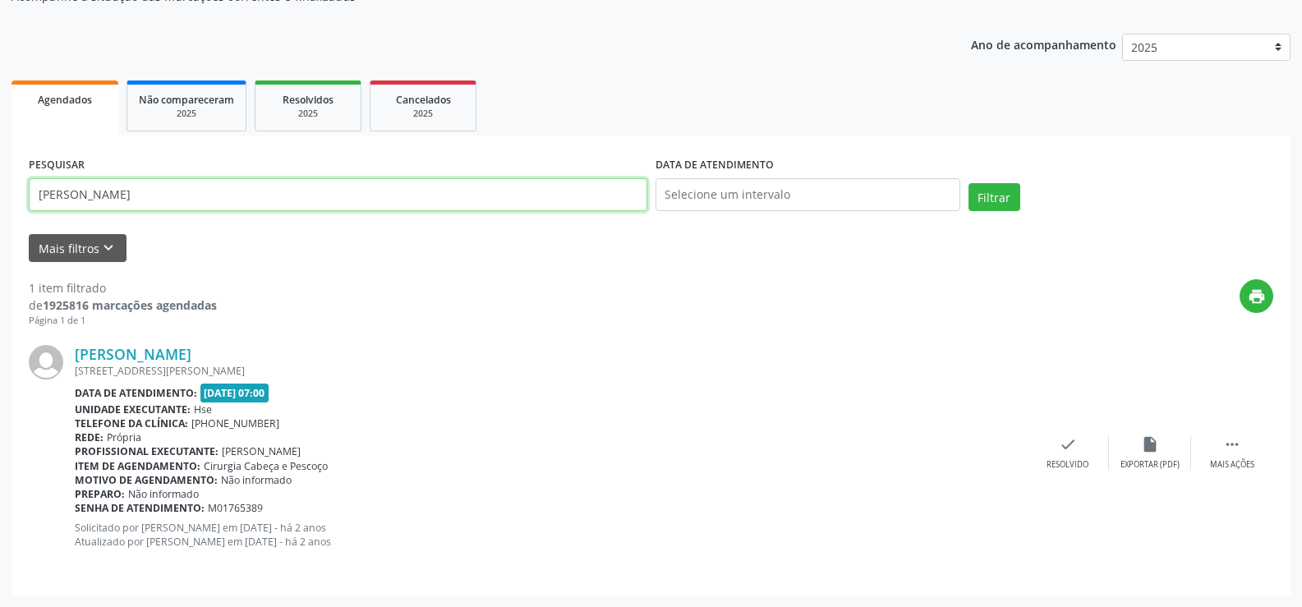
drag, startPoint x: 252, startPoint y: 196, endPoint x: 0, endPoint y: 199, distance: 252.3
click at [0, 199] on div "Acompanhamento Acompanhe a situação das marcações correntes e finalizadas Relat…" at bounding box center [651, 266] width 1302 height 682
paste input "306.683.284-87"
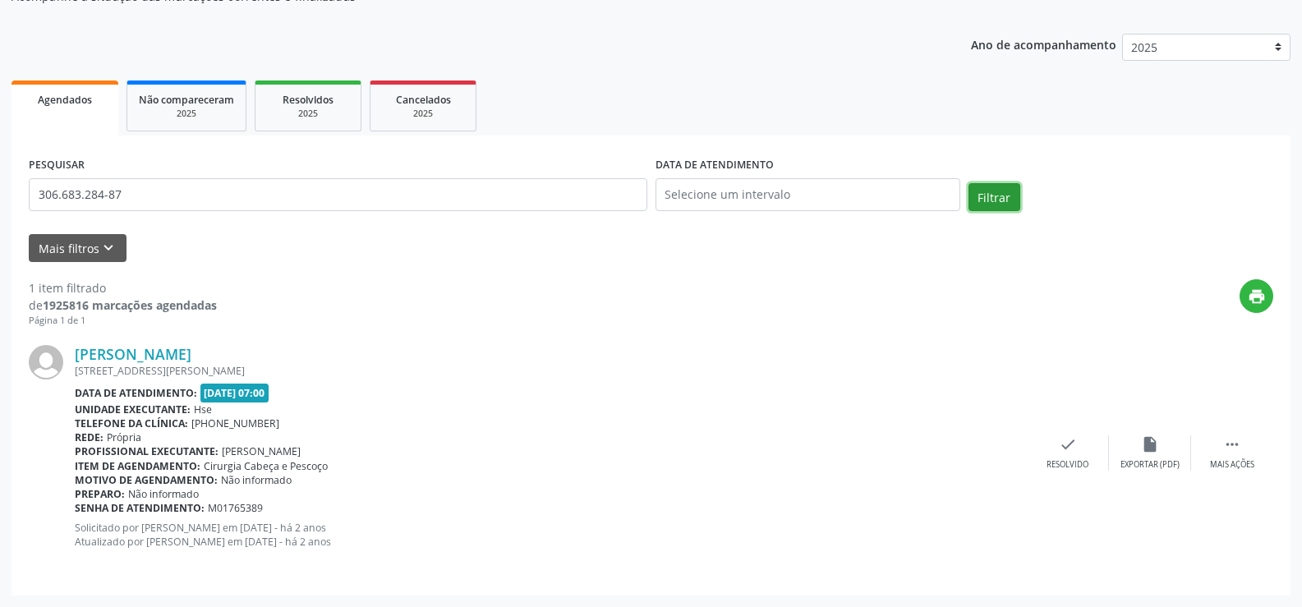
click at [1011, 196] on button "Filtrar" at bounding box center [995, 197] width 52 height 28
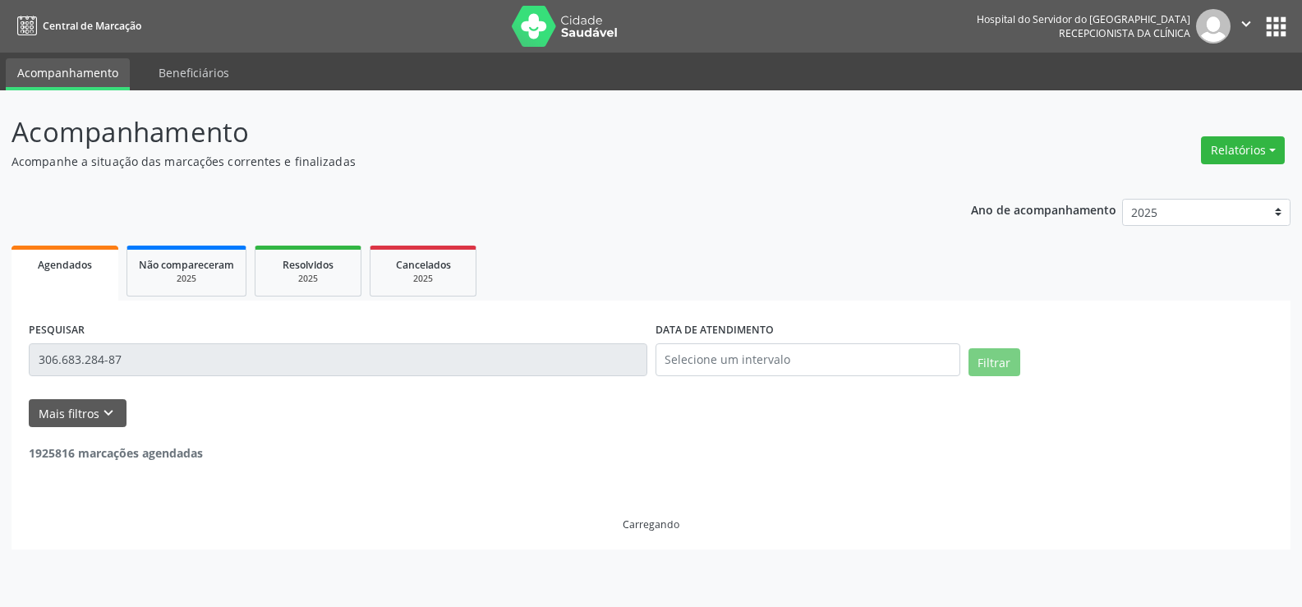
scroll to position [0, 0]
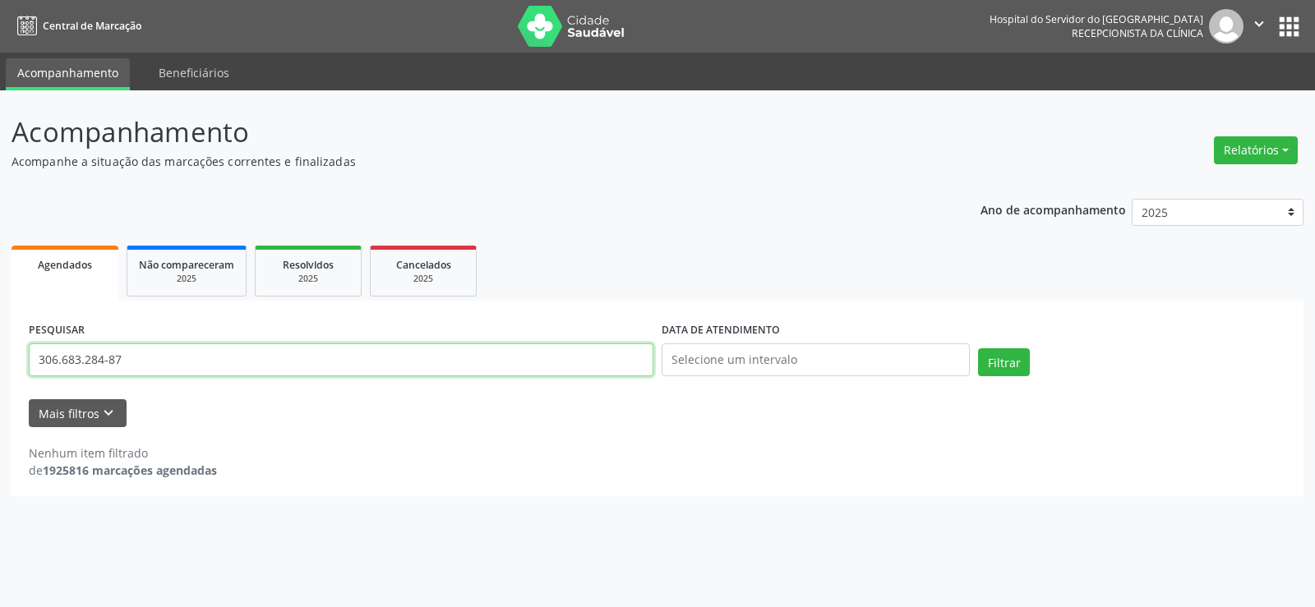
drag, startPoint x: 136, startPoint y: 364, endPoint x: 0, endPoint y: 364, distance: 135.6
click at [0, 364] on div "Acompanhamento Acompanhe a situação das marcações correntes e finalizadas Relat…" at bounding box center [657, 348] width 1315 height 517
drag, startPoint x: 77, startPoint y: 362, endPoint x: 0, endPoint y: 362, distance: 77.2
click at [0, 362] on div "Acompanhamento Acompanhe a situação das marcações correntes e finalizadas Relat…" at bounding box center [657, 348] width 1315 height 517
paste input "9000243602"
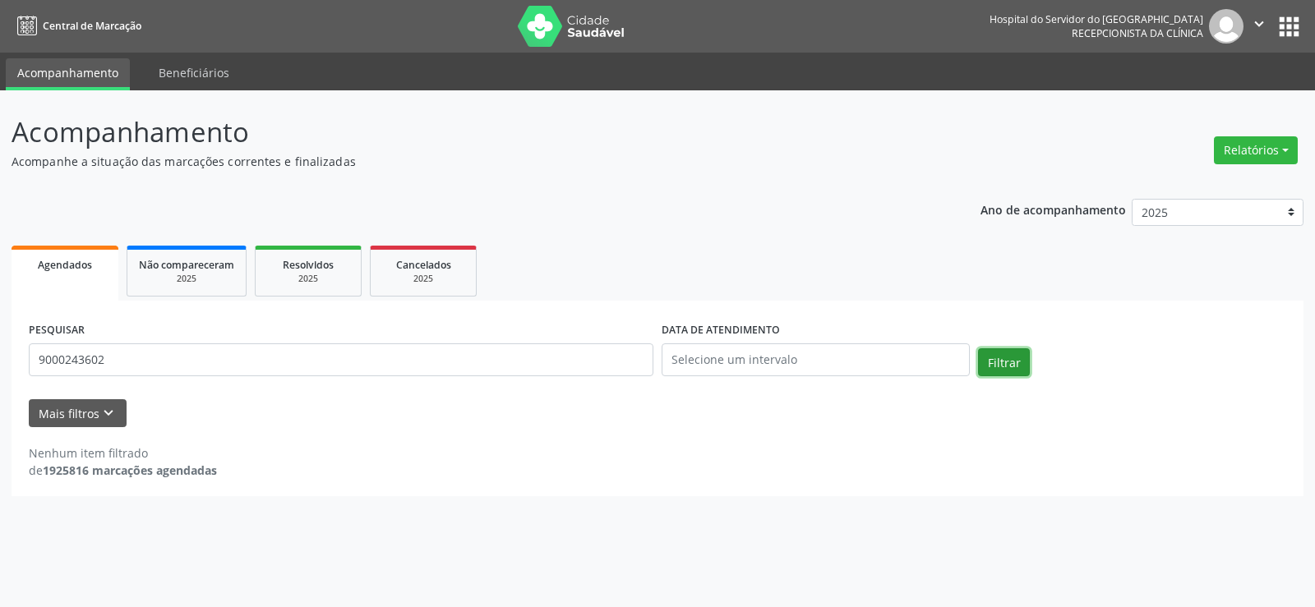
click at [988, 365] on button "Filtrar" at bounding box center [1004, 362] width 52 height 28
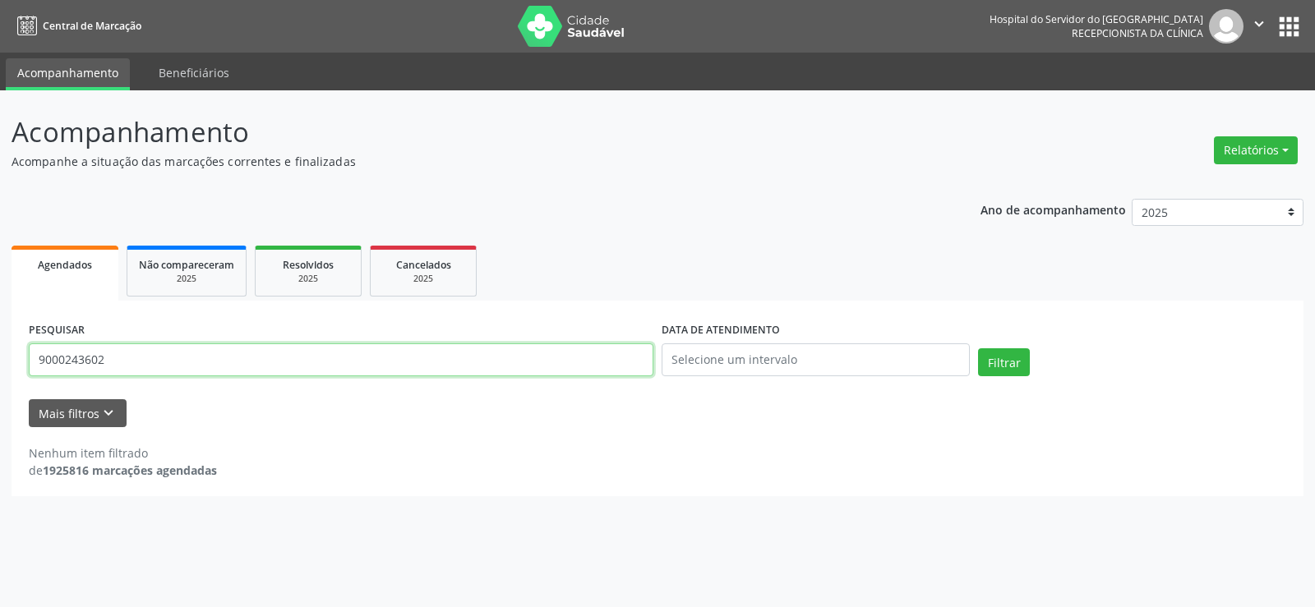
drag, startPoint x: 112, startPoint y: 356, endPoint x: 0, endPoint y: 363, distance: 112.0
click at [0, 363] on div "Acompanhamento Acompanhe a situação das marcações correntes e finalizadas Relat…" at bounding box center [657, 348] width 1315 height 517
click at [978, 348] on button "Filtrar" at bounding box center [1004, 362] width 52 height 28
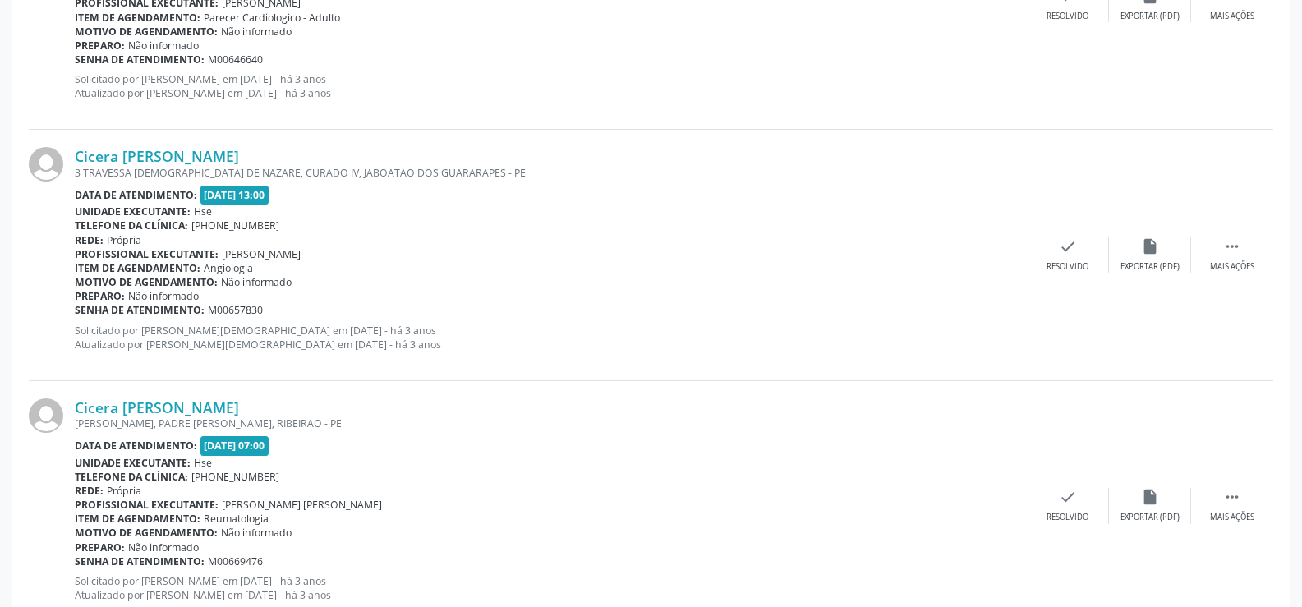
scroll to position [3726, 0]
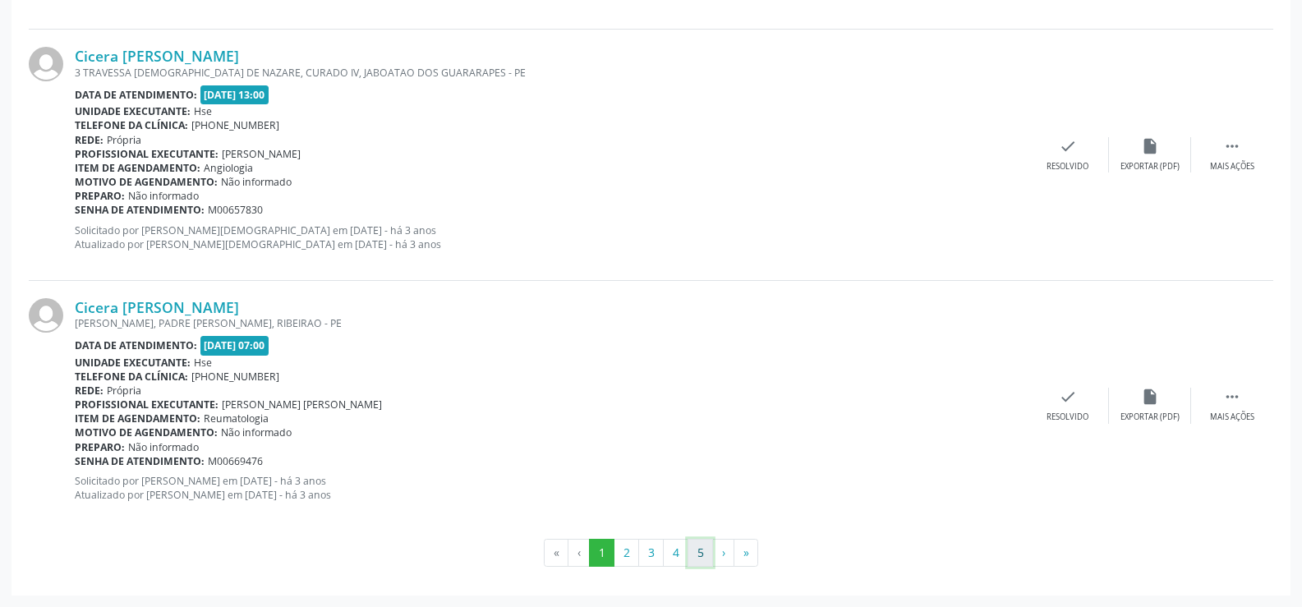
click at [698, 554] on button "5" at bounding box center [700, 553] width 25 height 28
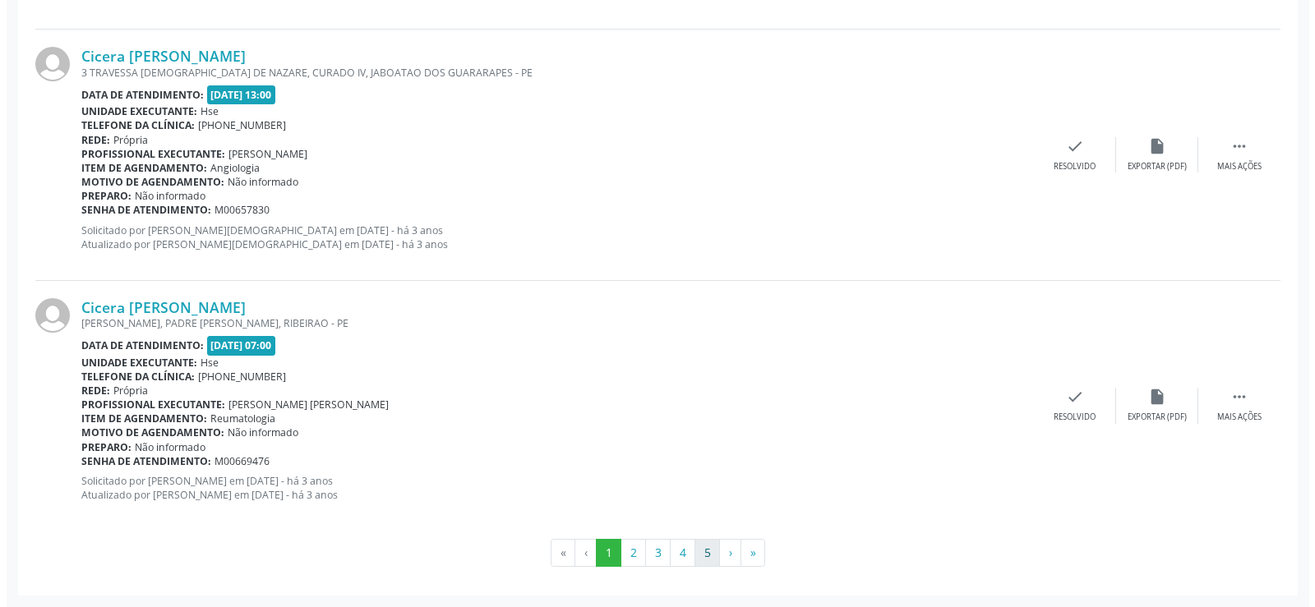
scroll to position [0, 0]
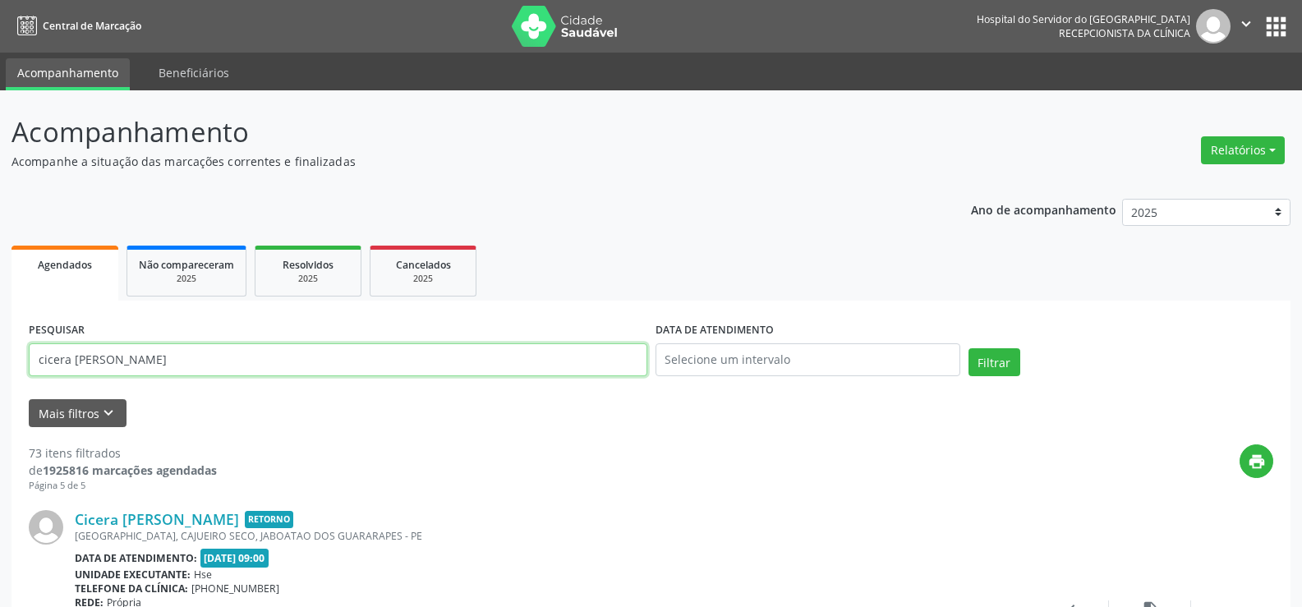
drag, startPoint x: 172, startPoint y: 361, endPoint x: 0, endPoint y: 363, distance: 171.8
paste input "30668328487"
type input "30668328487"
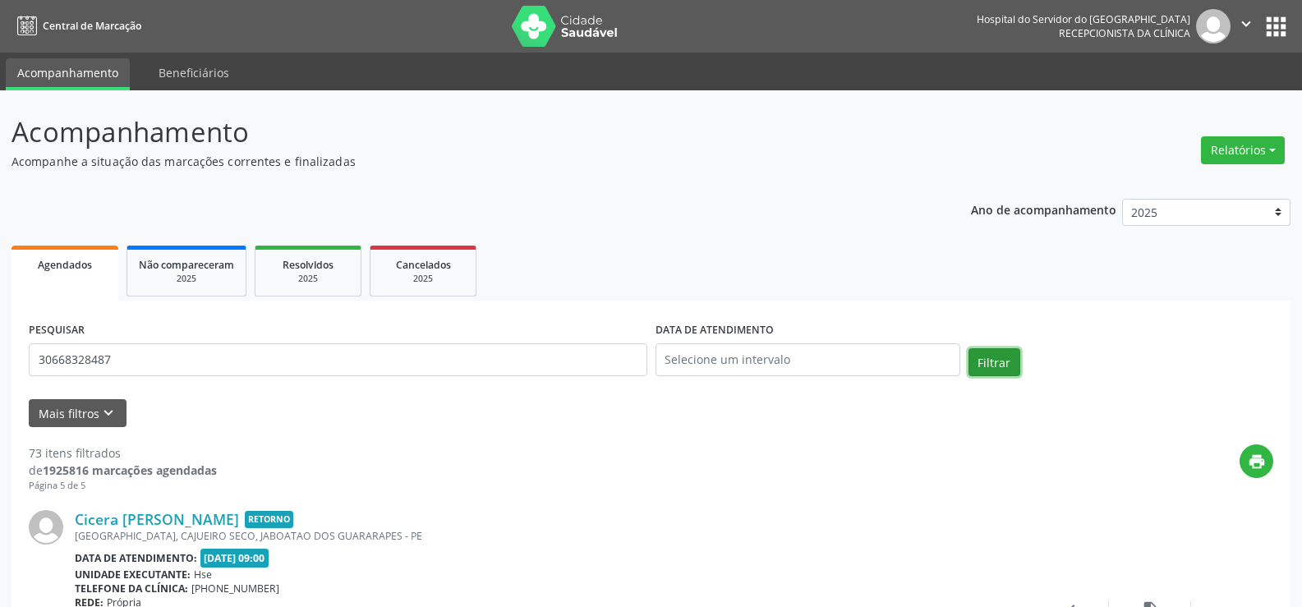
click at [996, 354] on button "Filtrar" at bounding box center [995, 362] width 52 height 28
